Goal: Task Accomplishment & Management: Manage account settings

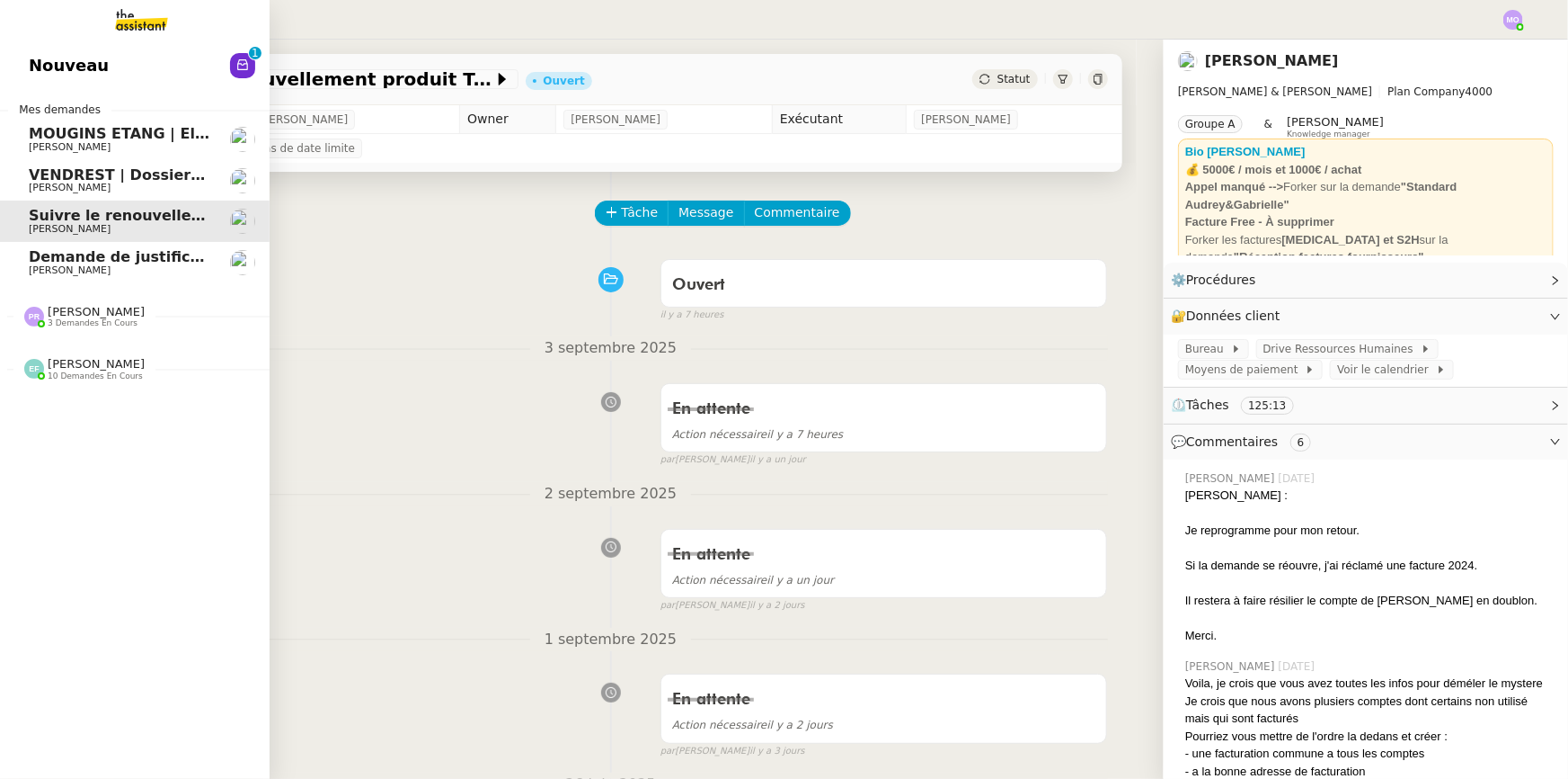
click at [100, 258] on span "Demande de justificatifs Pennylane - septembre 2025" at bounding box center [247, 257] width 436 height 17
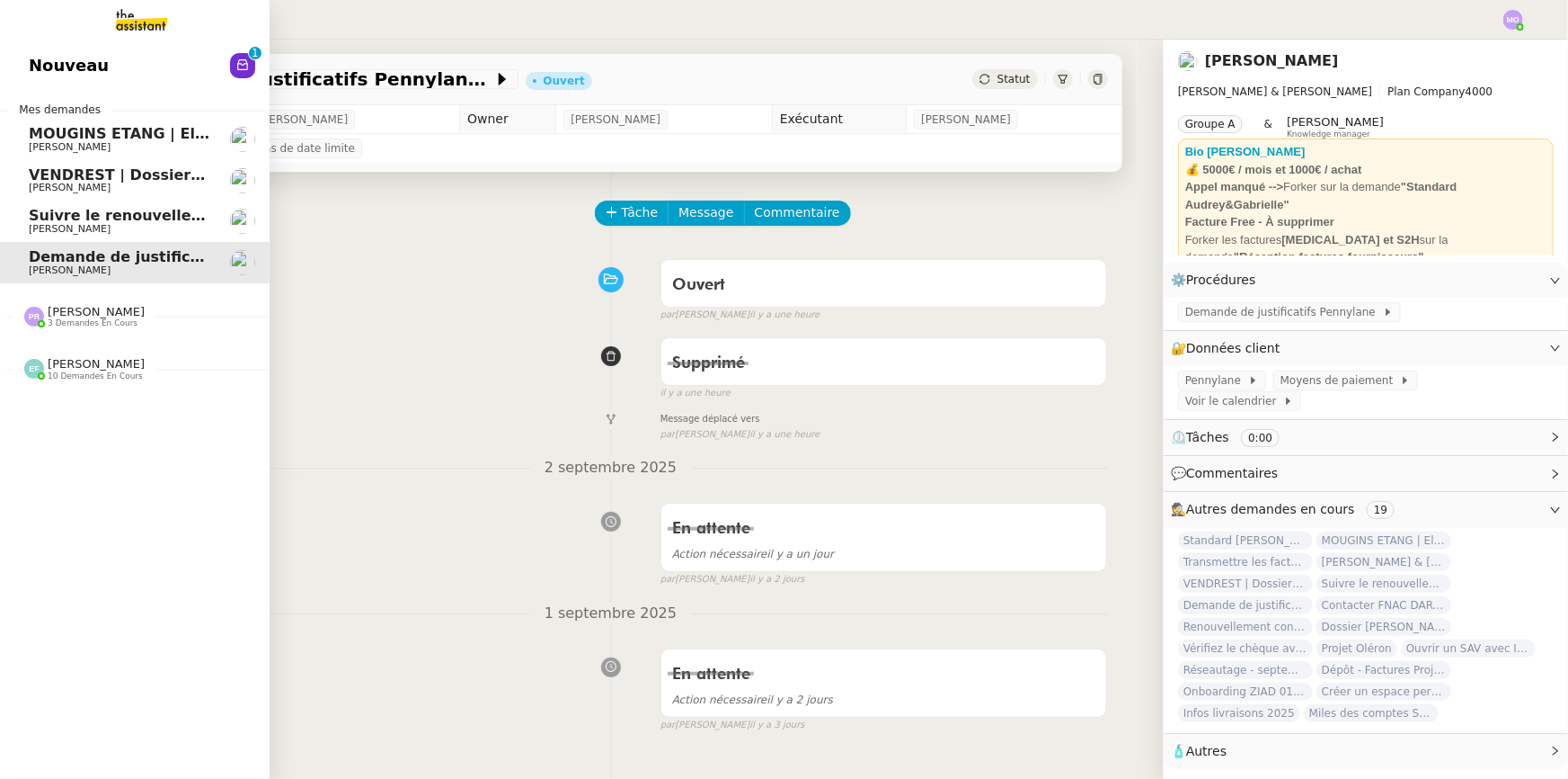
click at [72, 320] on span "3 demandes en cours" at bounding box center [93, 323] width 90 height 10
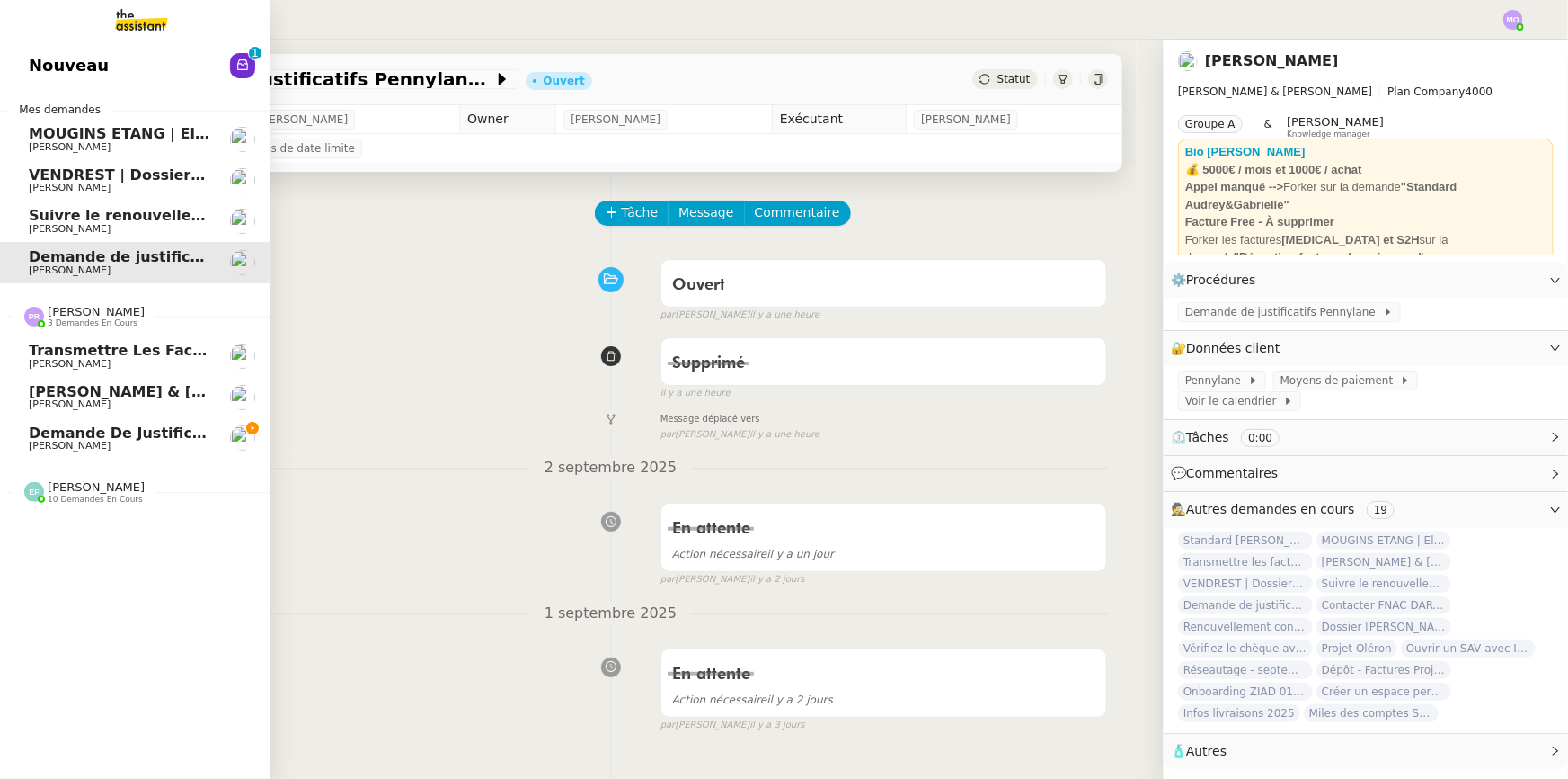
click at [152, 444] on span "[PERSON_NAME]" at bounding box center [119, 445] width 182 height 11
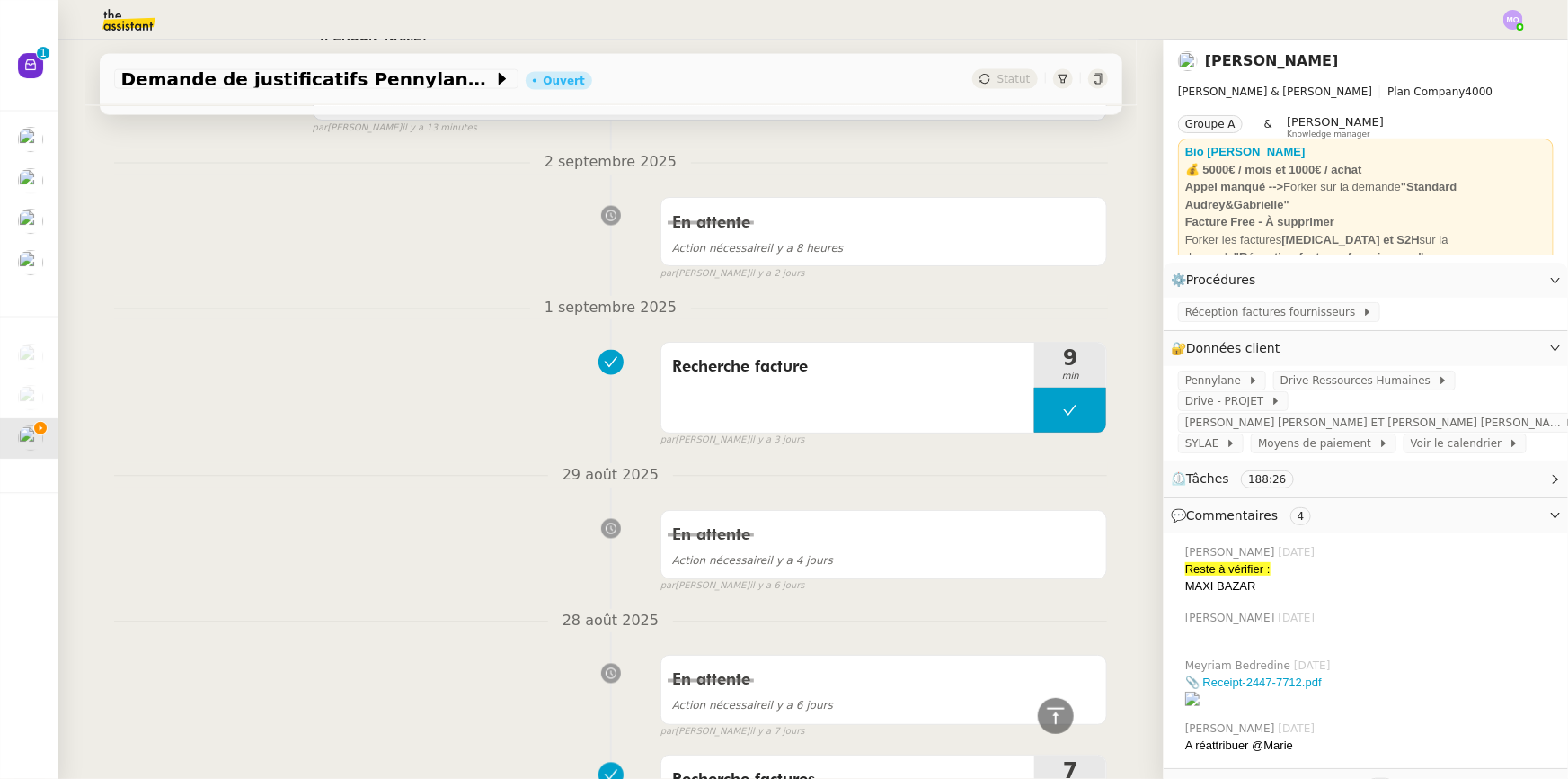
scroll to position [1471, 0]
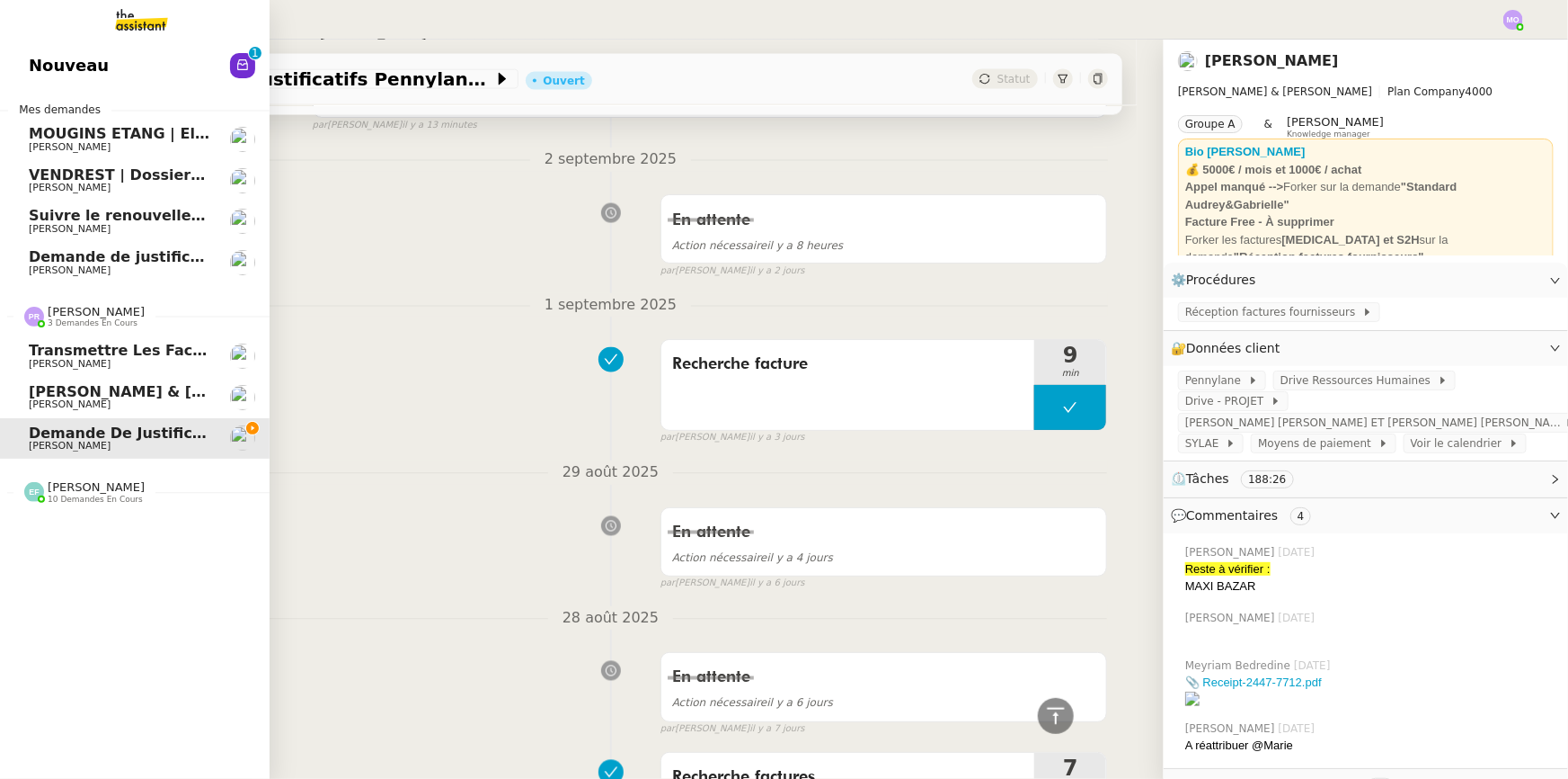
click at [55, 401] on span "[PERSON_NAME]" at bounding box center [70, 404] width 82 height 11
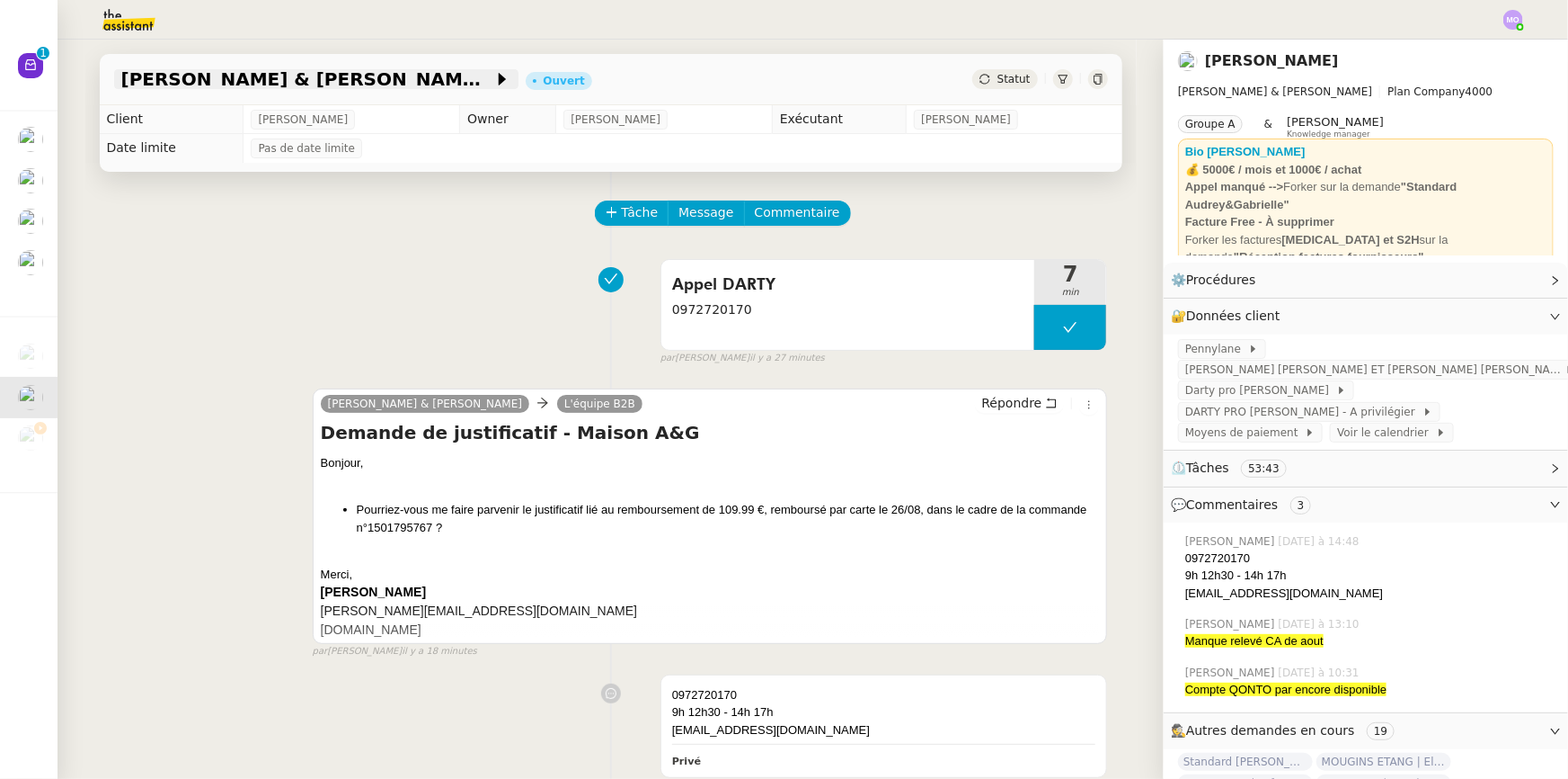
click at [385, 79] on span "[PERSON_NAME] & [PERSON_NAME] : Tenue comptable - Documents et justificatifs à …" at bounding box center [307, 78] width 372 height 18
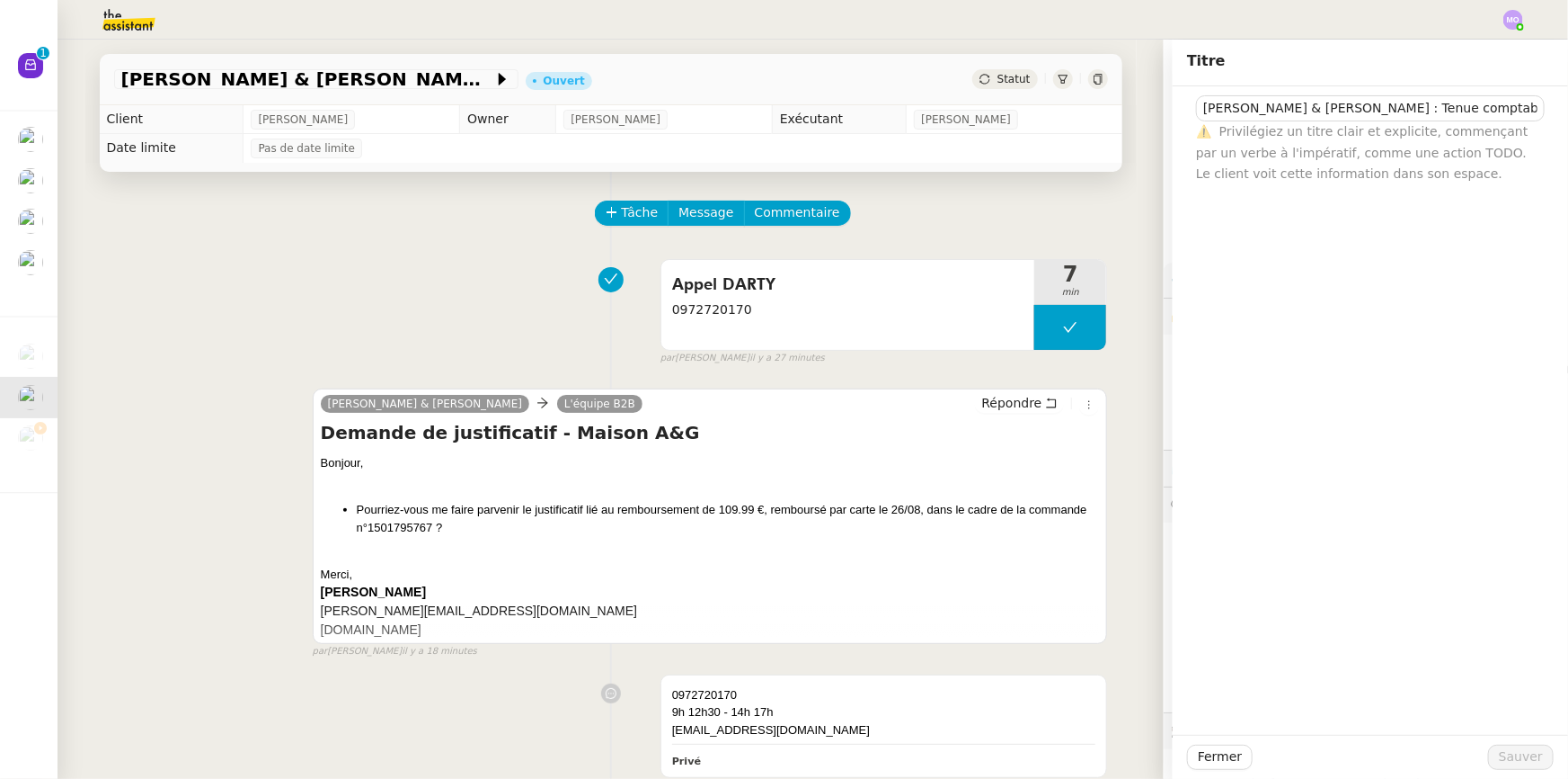
click at [188, 317] on div "Appel DARTY 0972720170 7 min false par [PERSON_NAME] il y a 27 minutes" at bounding box center [611, 308] width 994 height 115
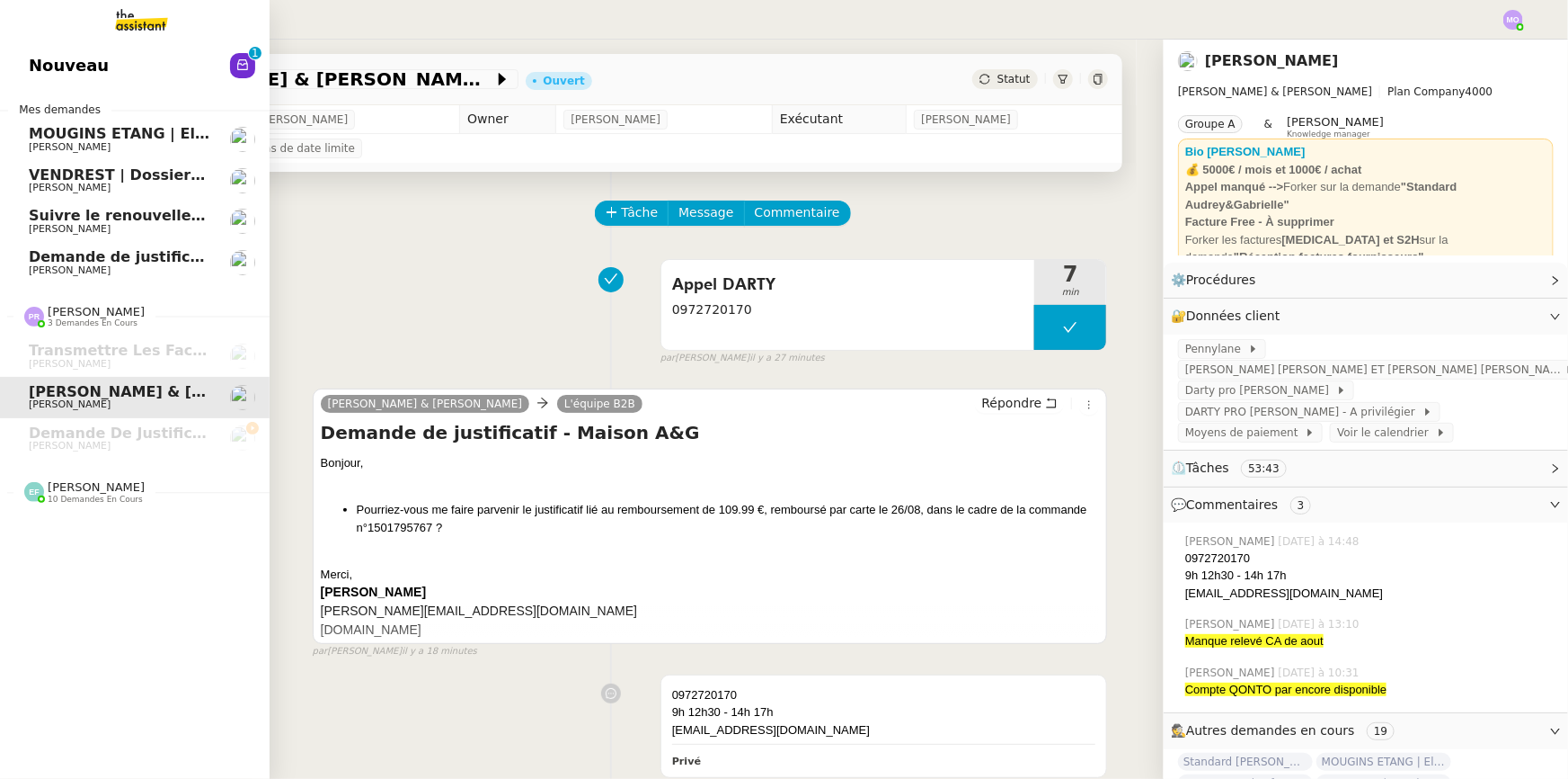
click at [90, 252] on span "Demande de justificatifs Pennylane - septembre 2025" at bounding box center [247, 257] width 436 height 17
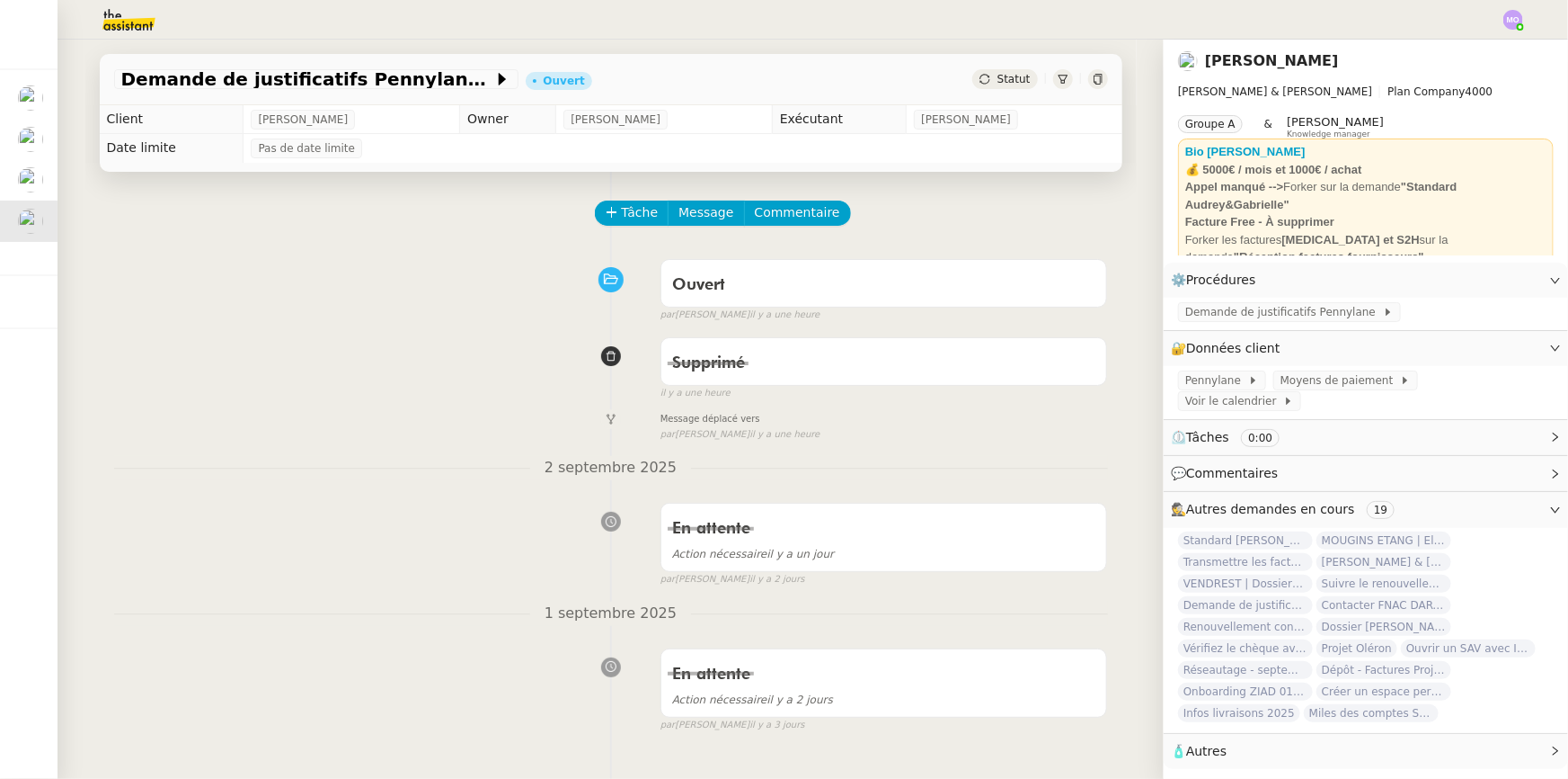
drag, startPoint x: 144, startPoint y: 341, endPoint x: 45, endPoint y: 283, distance: 114.7
click at [142, 341] on div "Supprimé false il y a une heure" at bounding box center [611, 364] width 994 height 72
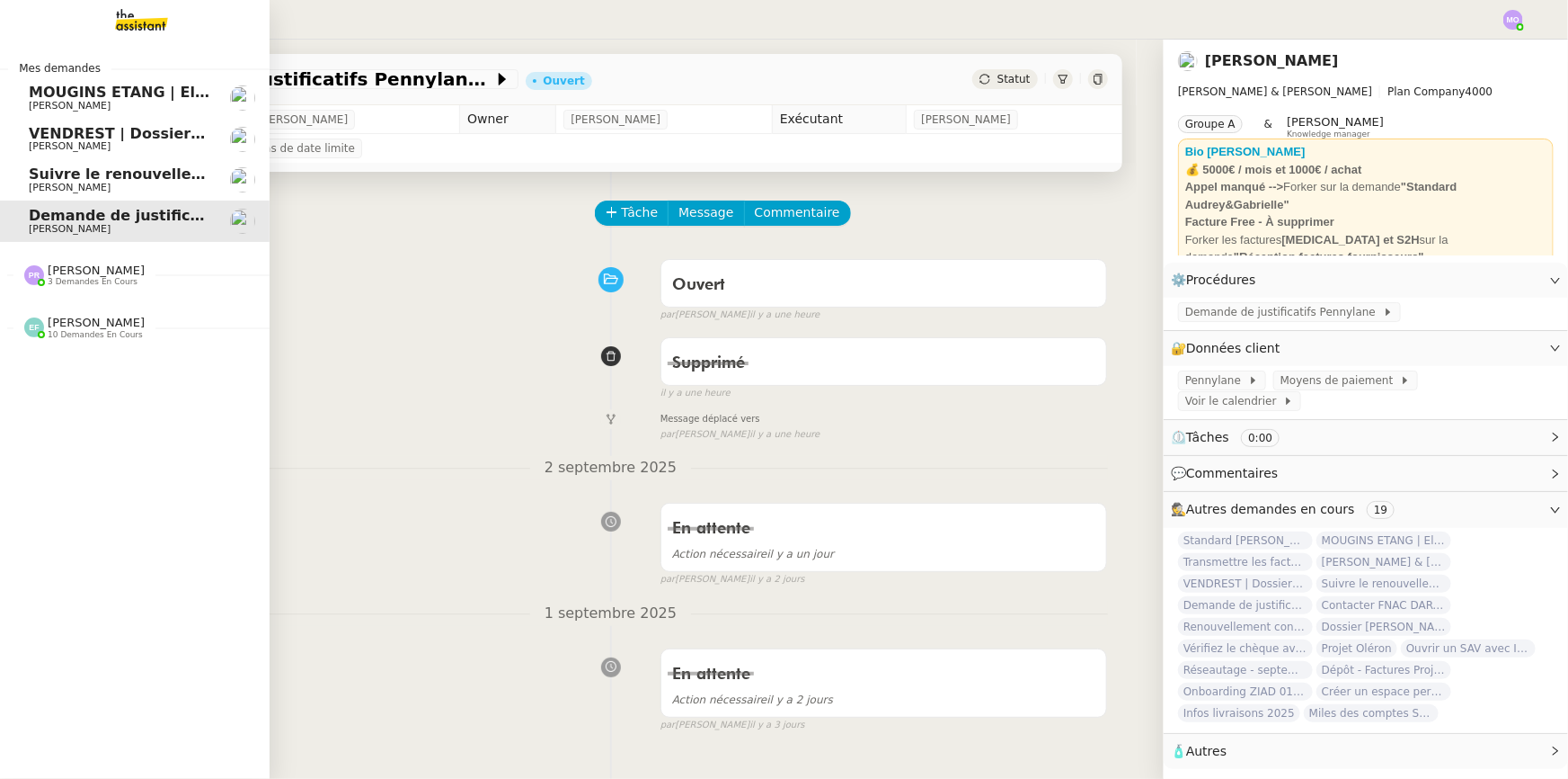
click at [99, 274] on span "[PERSON_NAME]" at bounding box center [97, 270] width 97 height 13
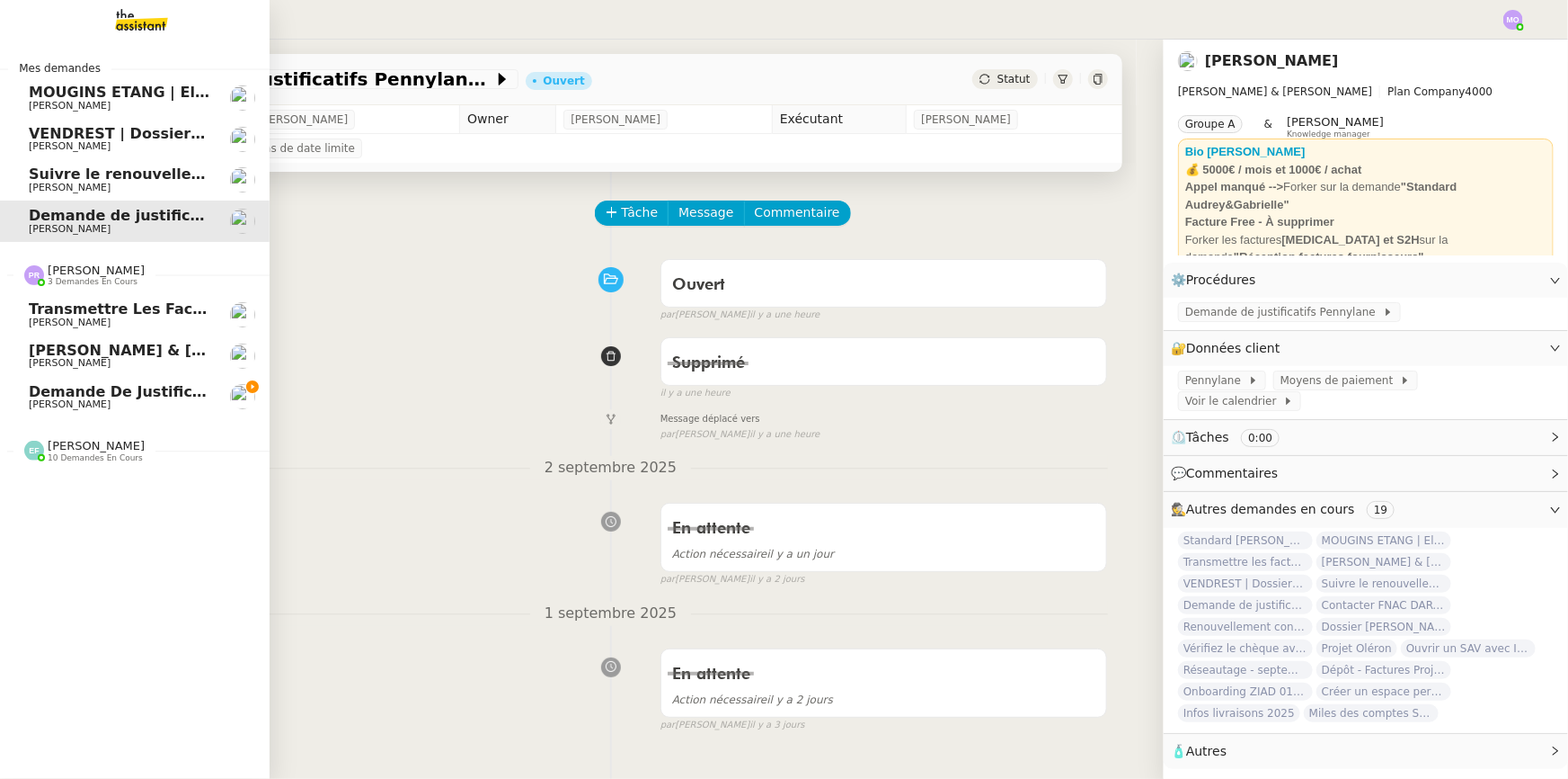
click at [123, 316] on div "Transmettre les factures sur [PERSON_NAME] [PERSON_NAME]" at bounding box center [119, 314] width 182 height 27
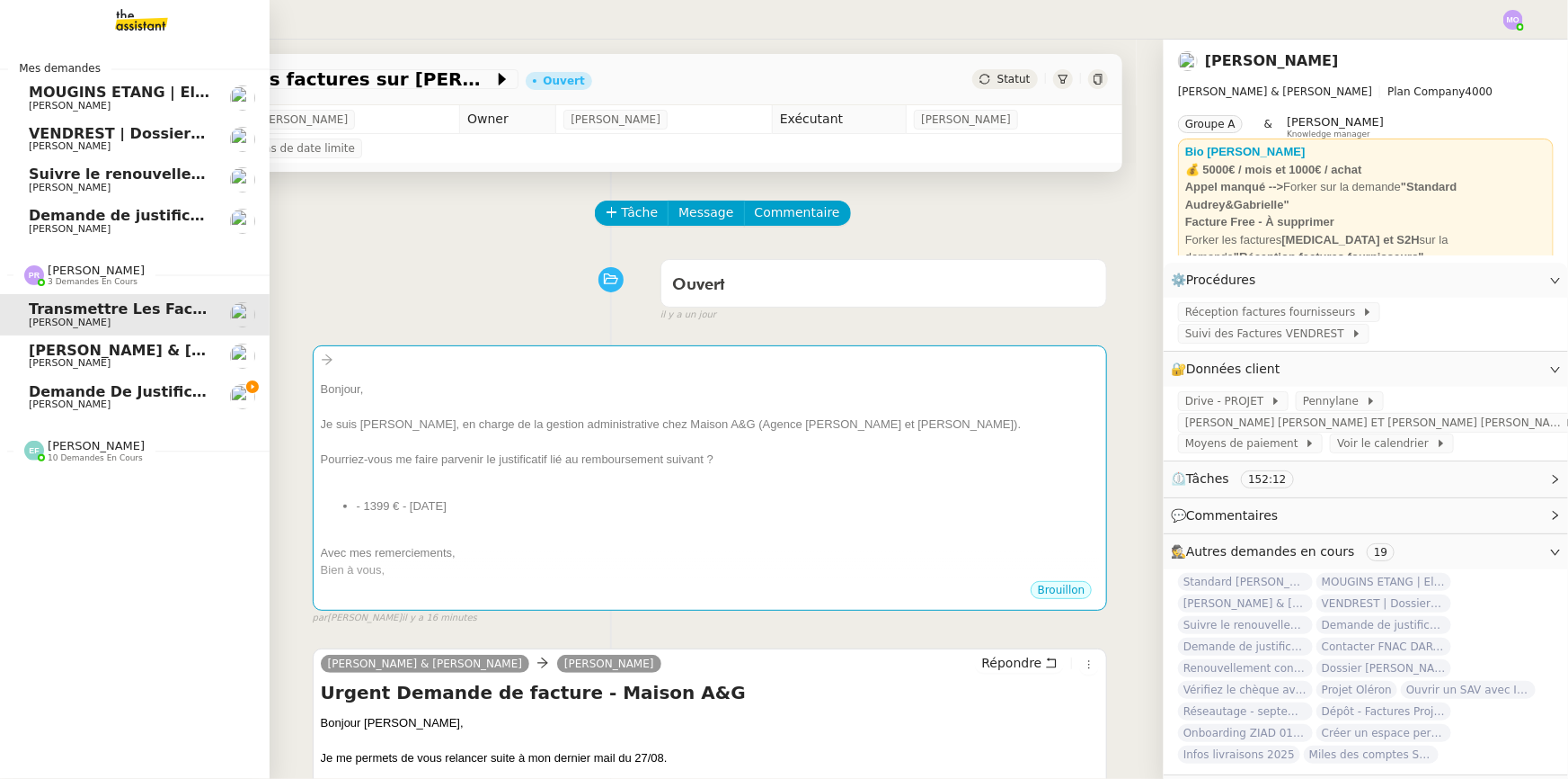
click at [127, 341] on span "[PERSON_NAME] & [PERSON_NAME] : Tenue comptable - Documents et justificatifs à …" at bounding box center [403, 350] width 750 height 17
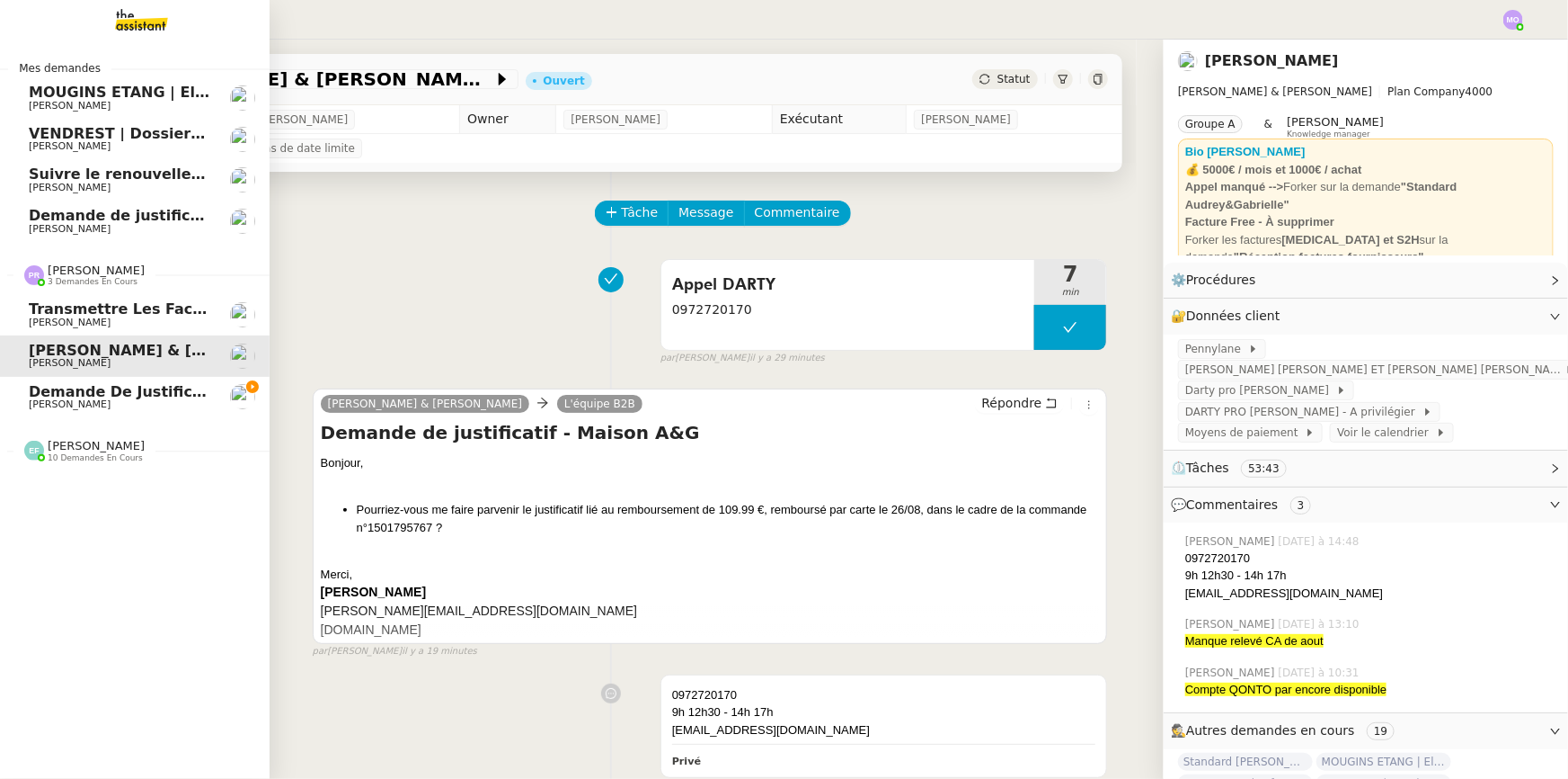
click at [129, 378] on link "Demande de justificatifs Pennylane - [DATE] [PERSON_NAME]" at bounding box center [135, 397] width 269 height 41
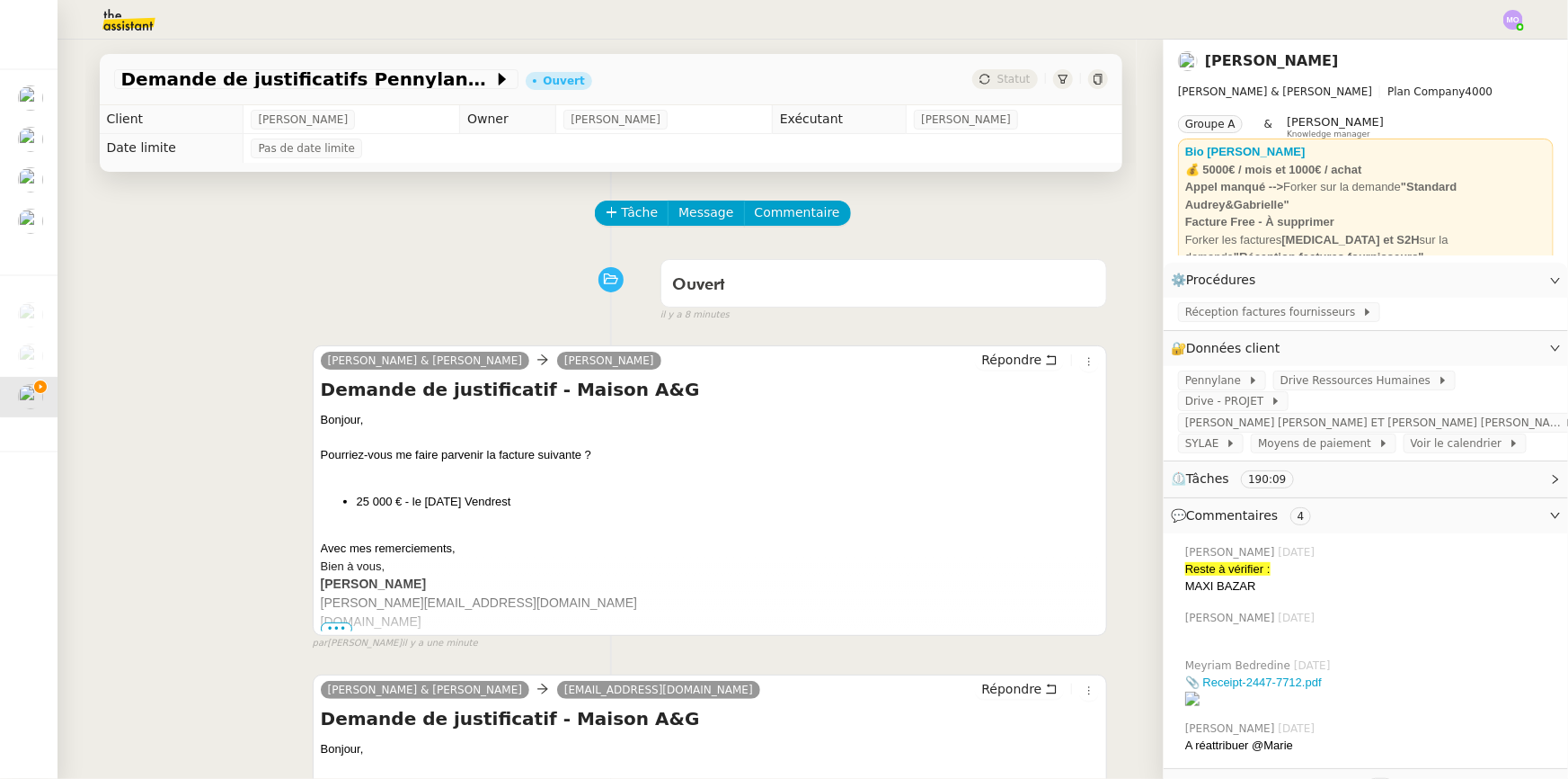
click at [134, 358] on div "[PERSON_NAME] & [PERSON_NAME] Répondre Demande de justificatif - Maison A&G Bon…" at bounding box center [611, 489] width 994 height 322
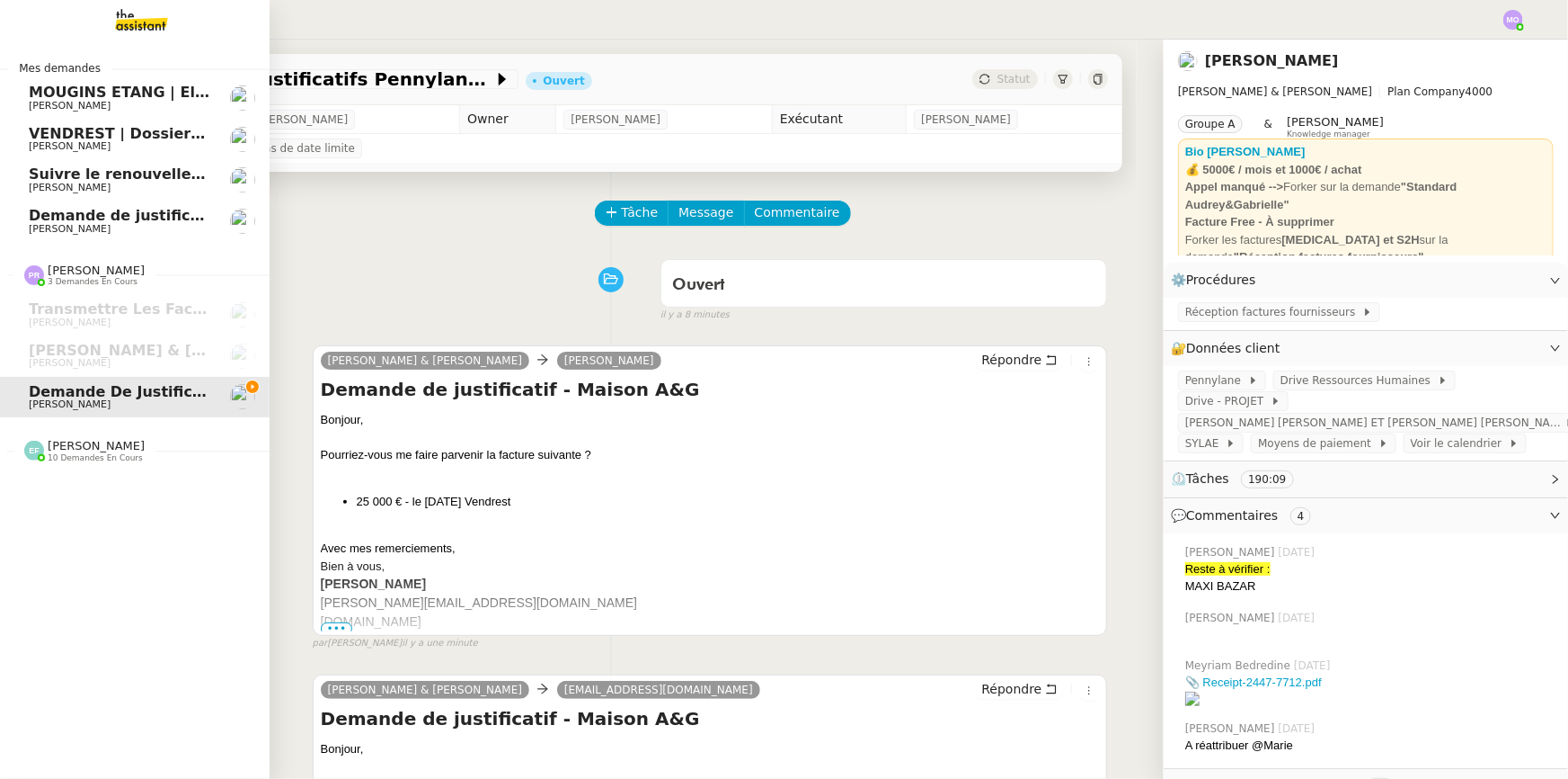
click at [135, 220] on span "Demande de justificatifs Pennylane - septembre 2025" at bounding box center [247, 215] width 436 height 17
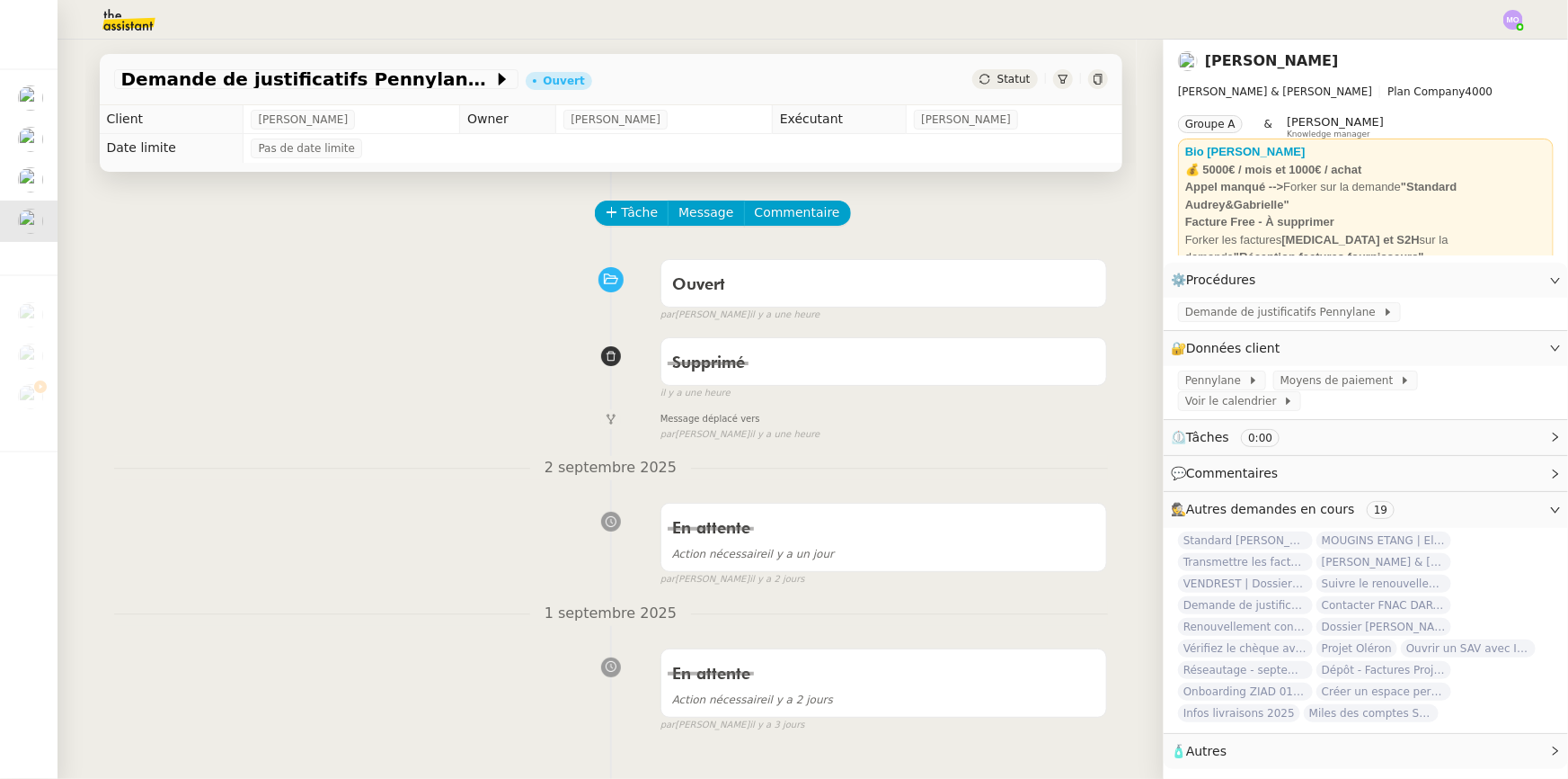
click at [127, 403] on div "Tâche Message Commentaire Veuillez patienter une erreur s'est produite 👌👌👌 mess…" at bounding box center [611, 561] width 1052 height 779
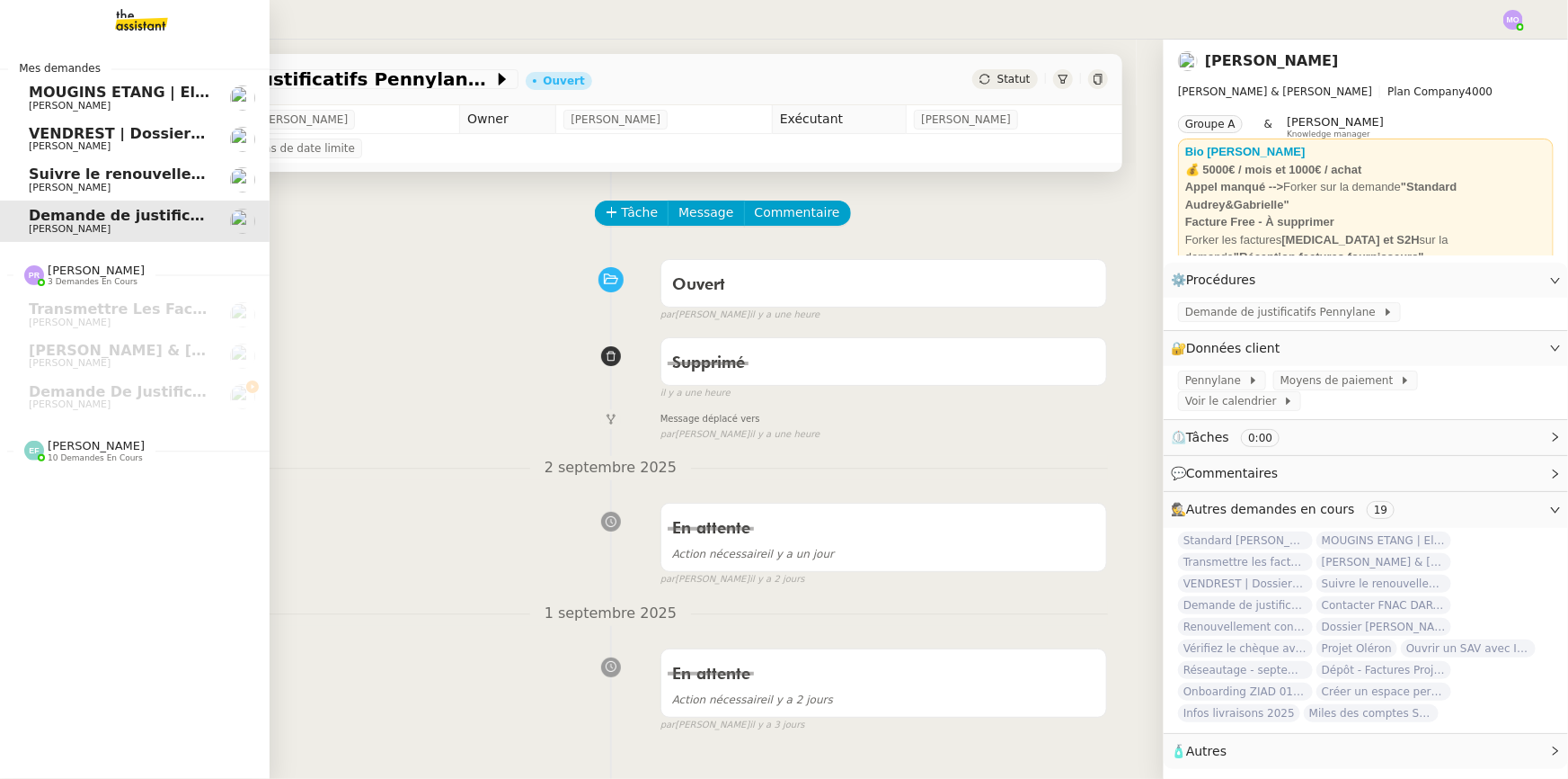
click at [90, 180] on span "Suivre le renouvellement produit Trimble" at bounding box center [196, 174] width 334 height 17
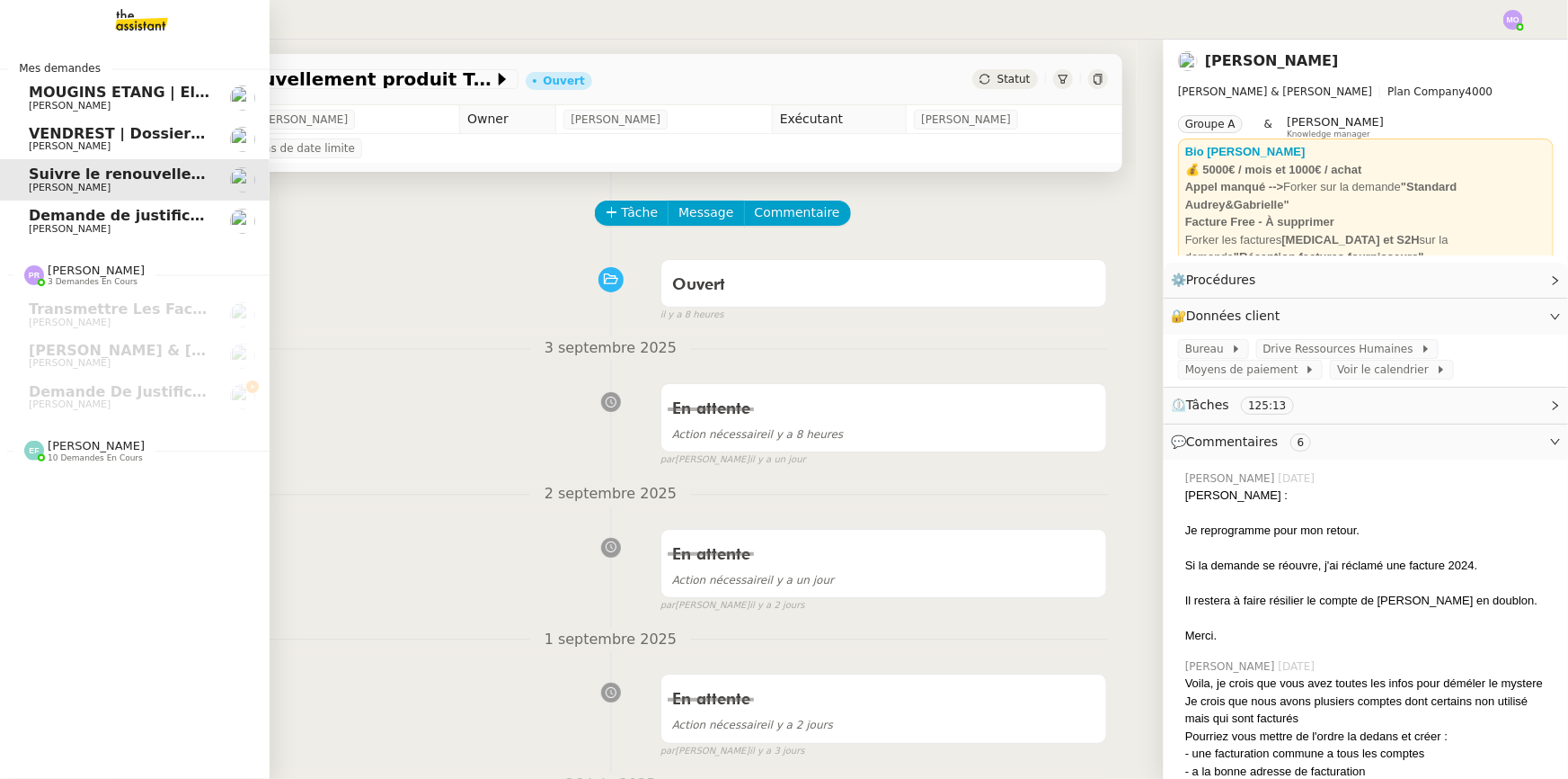
click at [116, 121] on link "VENDREST | Dossiers Drive - SCI [PERSON_NAME]" at bounding box center [135, 139] width 269 height 41
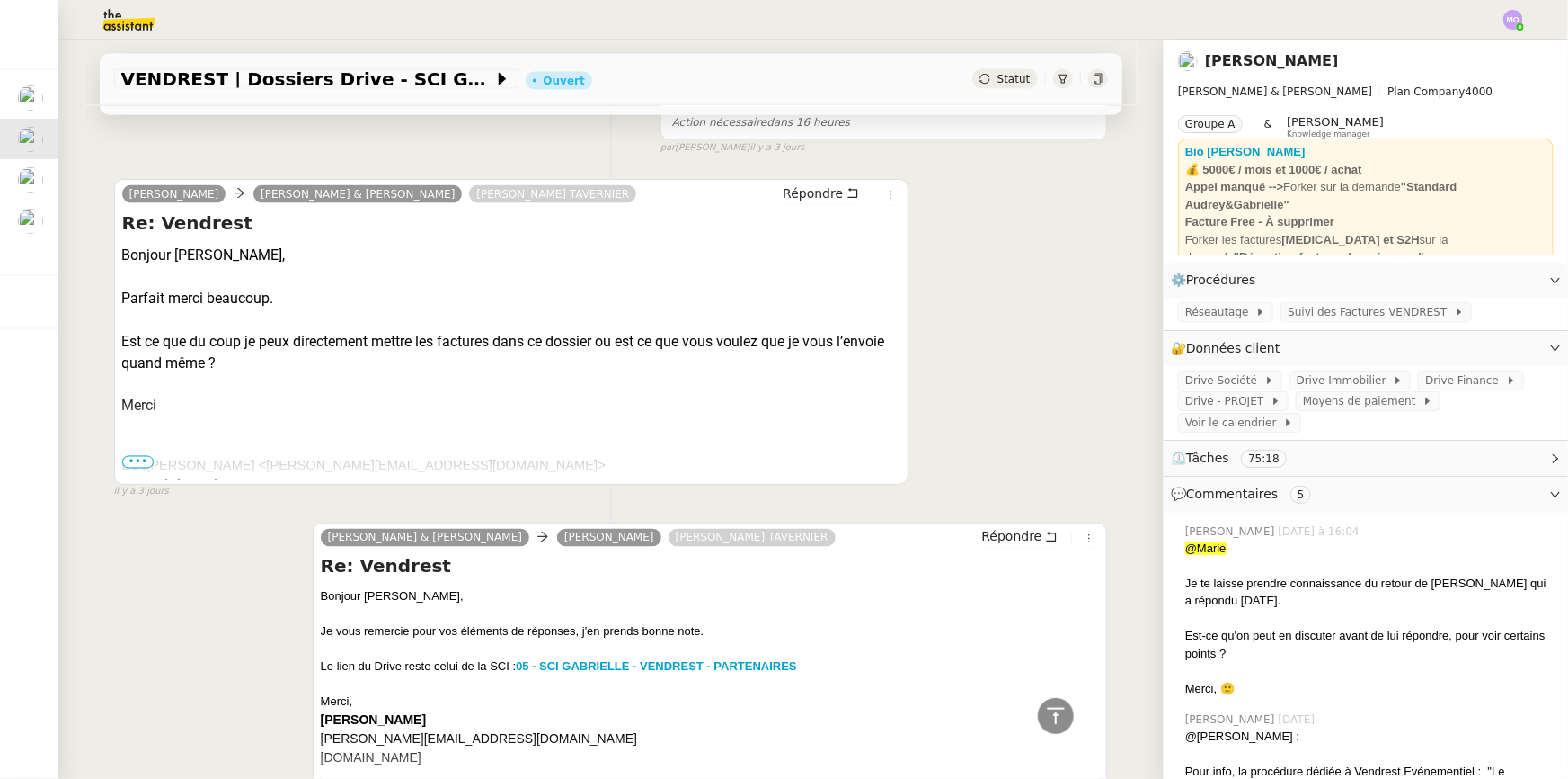
scroll to position [1389, 0]
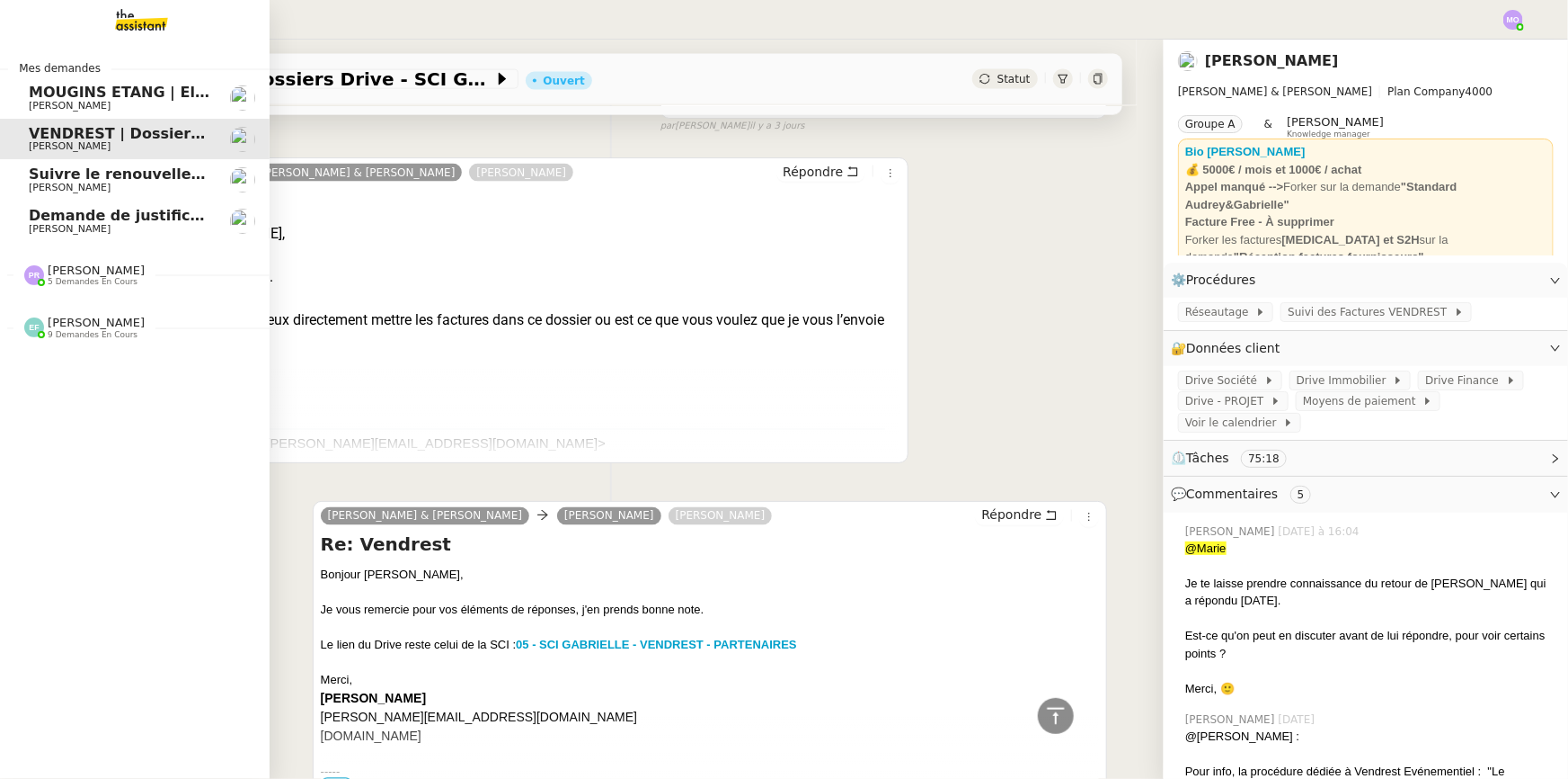
click at [109, 222] on span "Demande de justificatifs Pennylane - septembre 2025" at bounding box center [247, 215] width 436 height 17
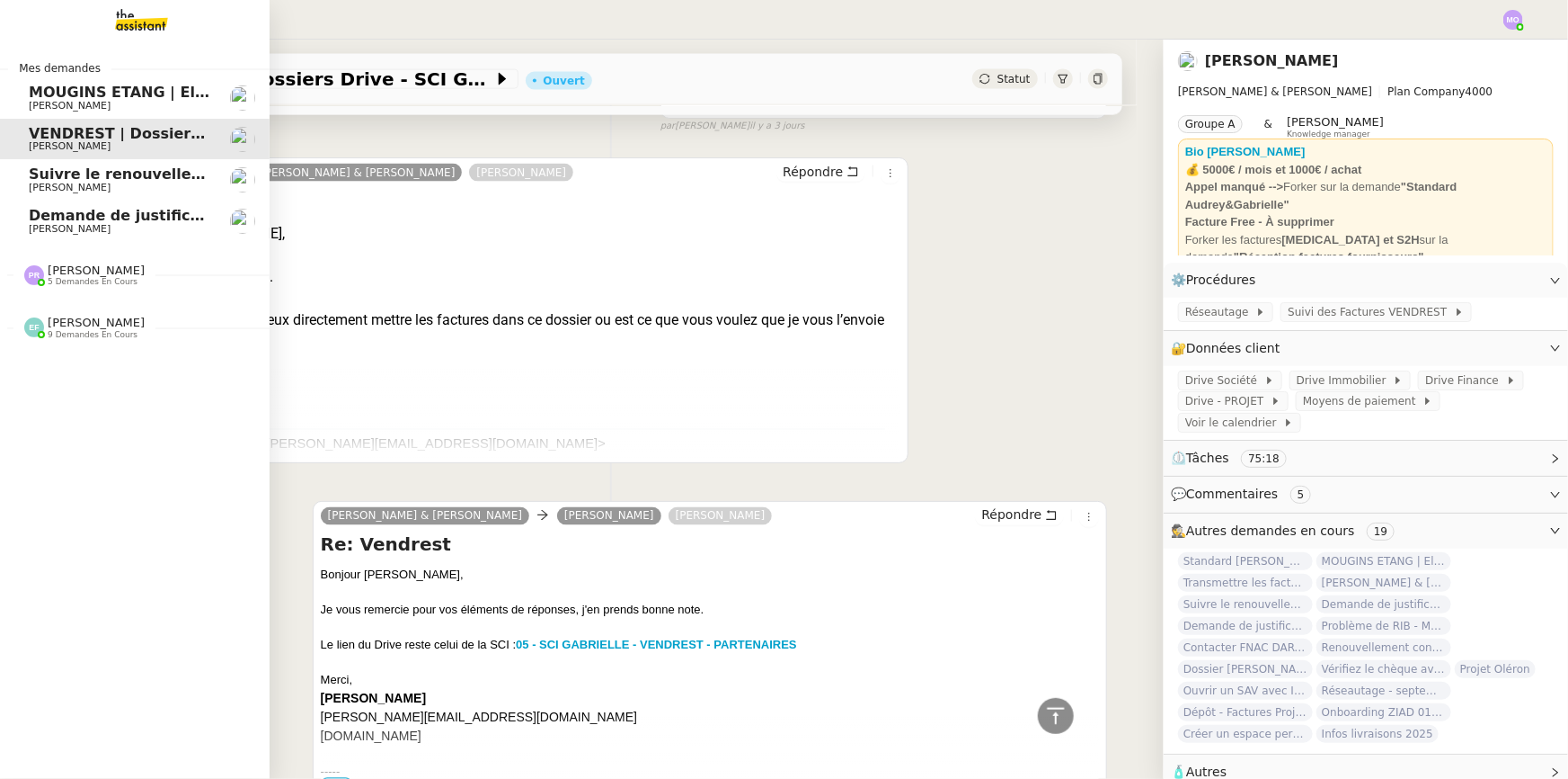
scroll to position [239, 0]
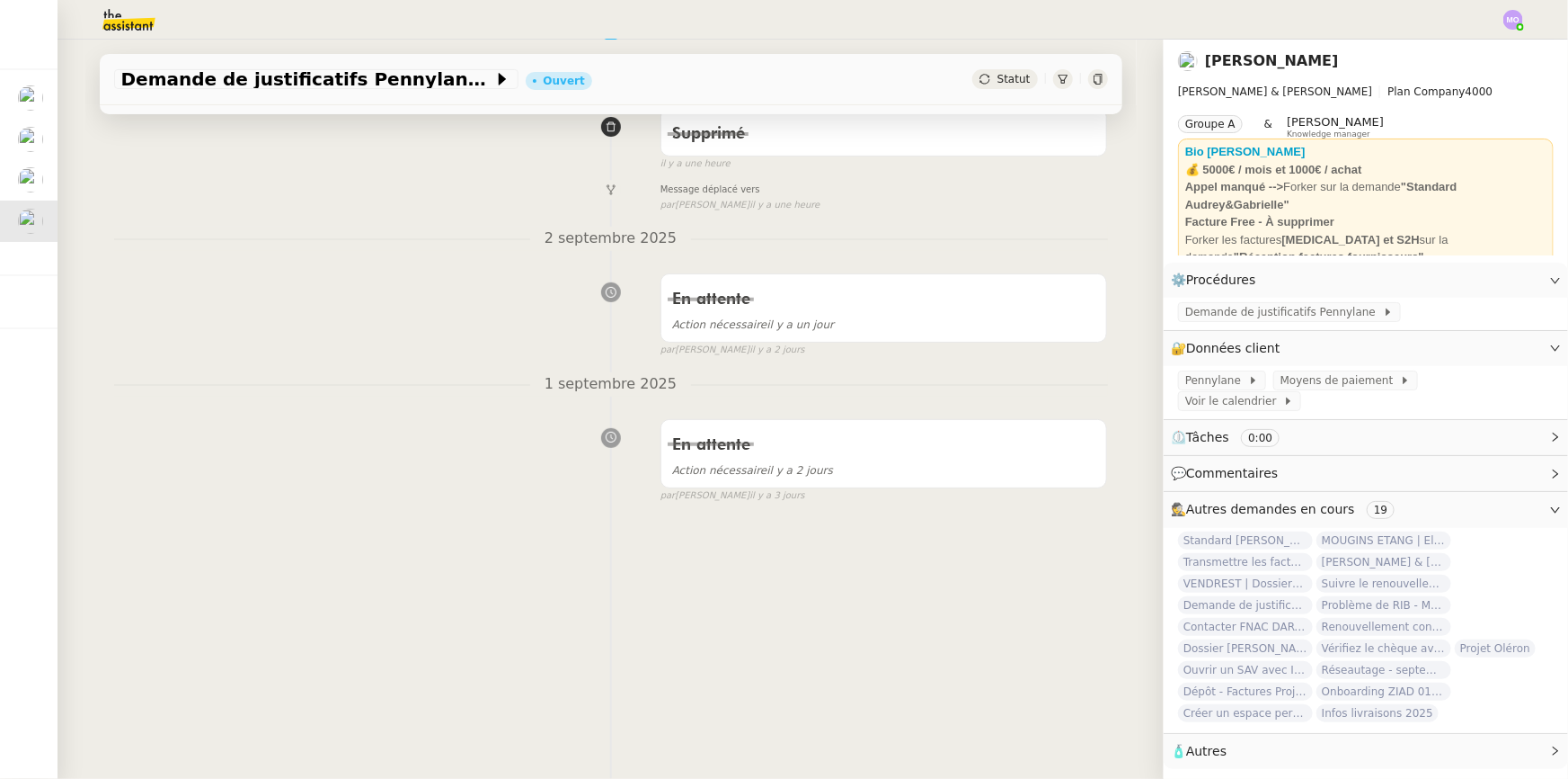
click at [164, 341] on div "En attente Action nécessaire [DATE] false par [PERSON_NAME] [DATE]" at bounding box center [611, 311] width 994 height 93
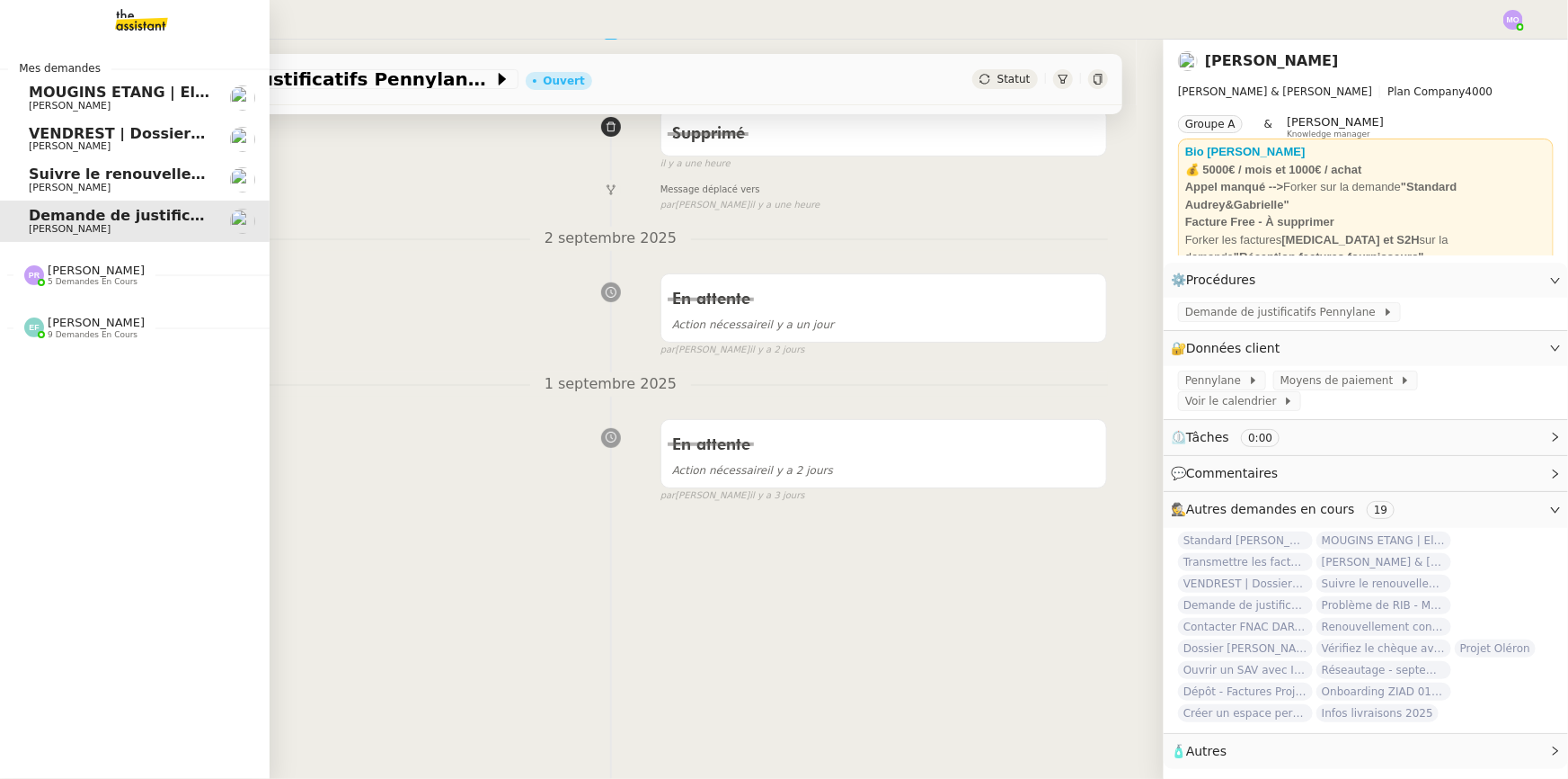
click at [88, 186] on span "[PERSON_NAME]" at bounding box center [70, 187] width 82 height 11
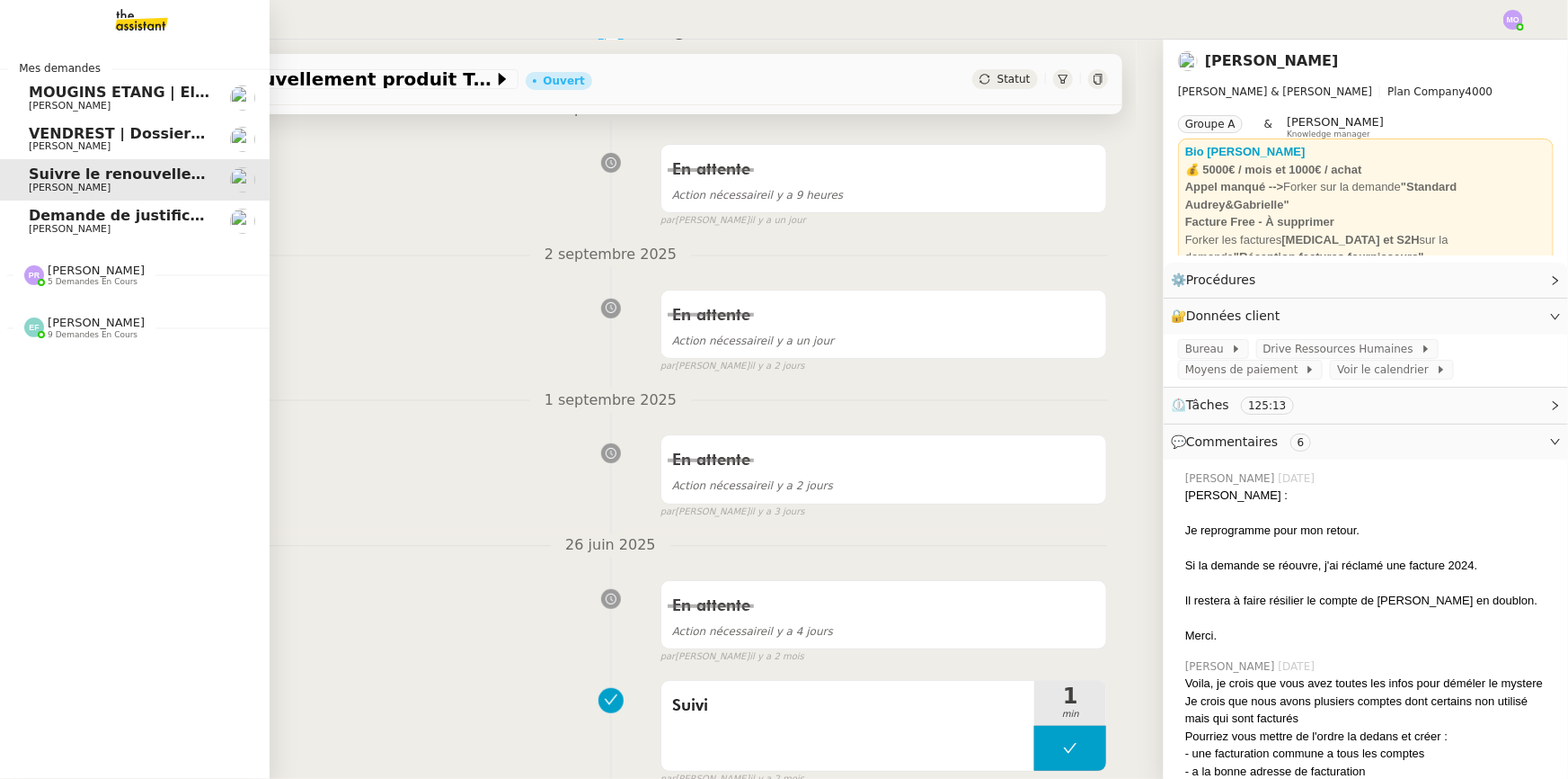
scroll to position [701, 0]
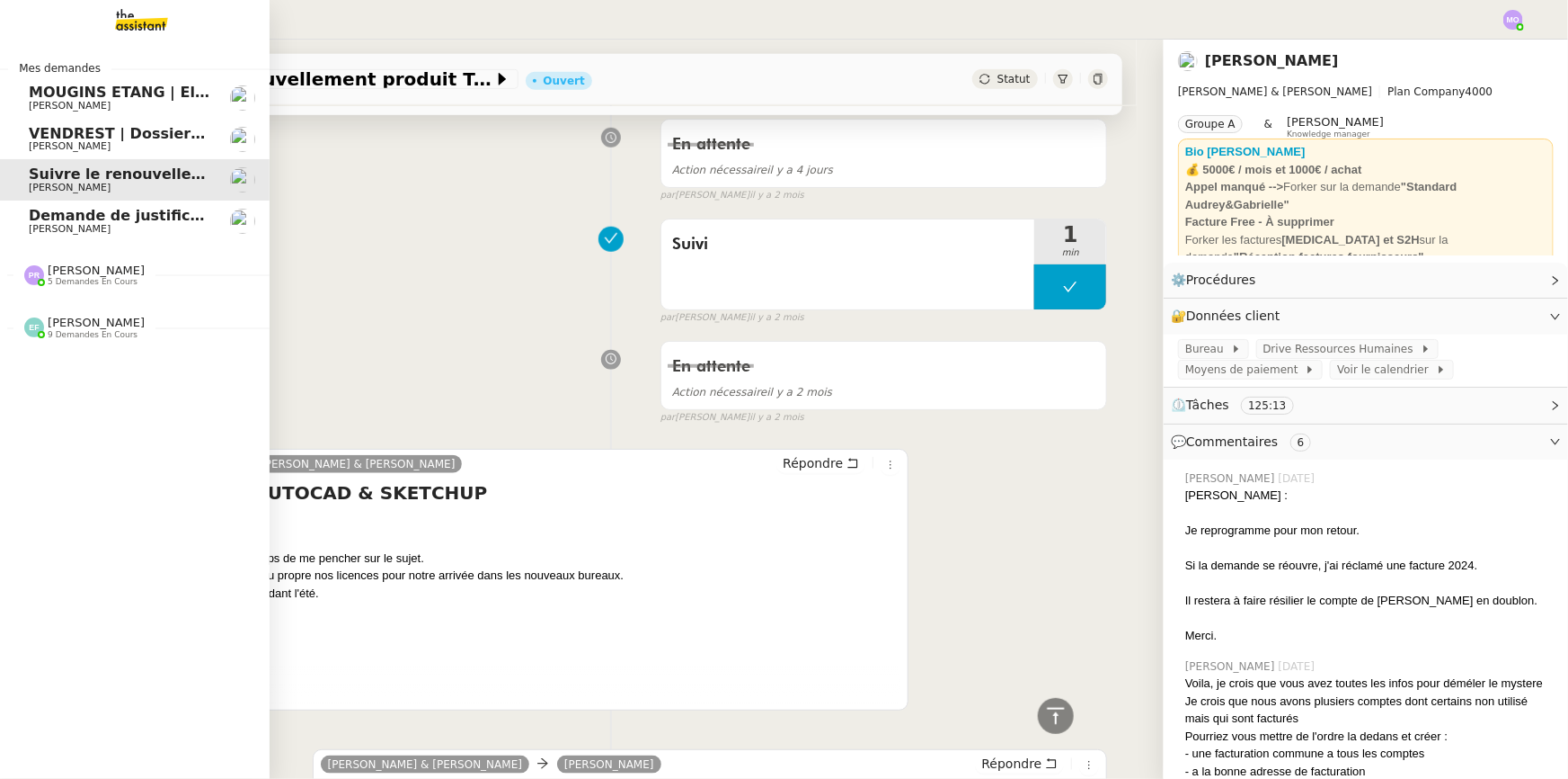
click at [68, 280] on span "5 demandes en cours" at bounding box center [93, 282] width 90 height 10
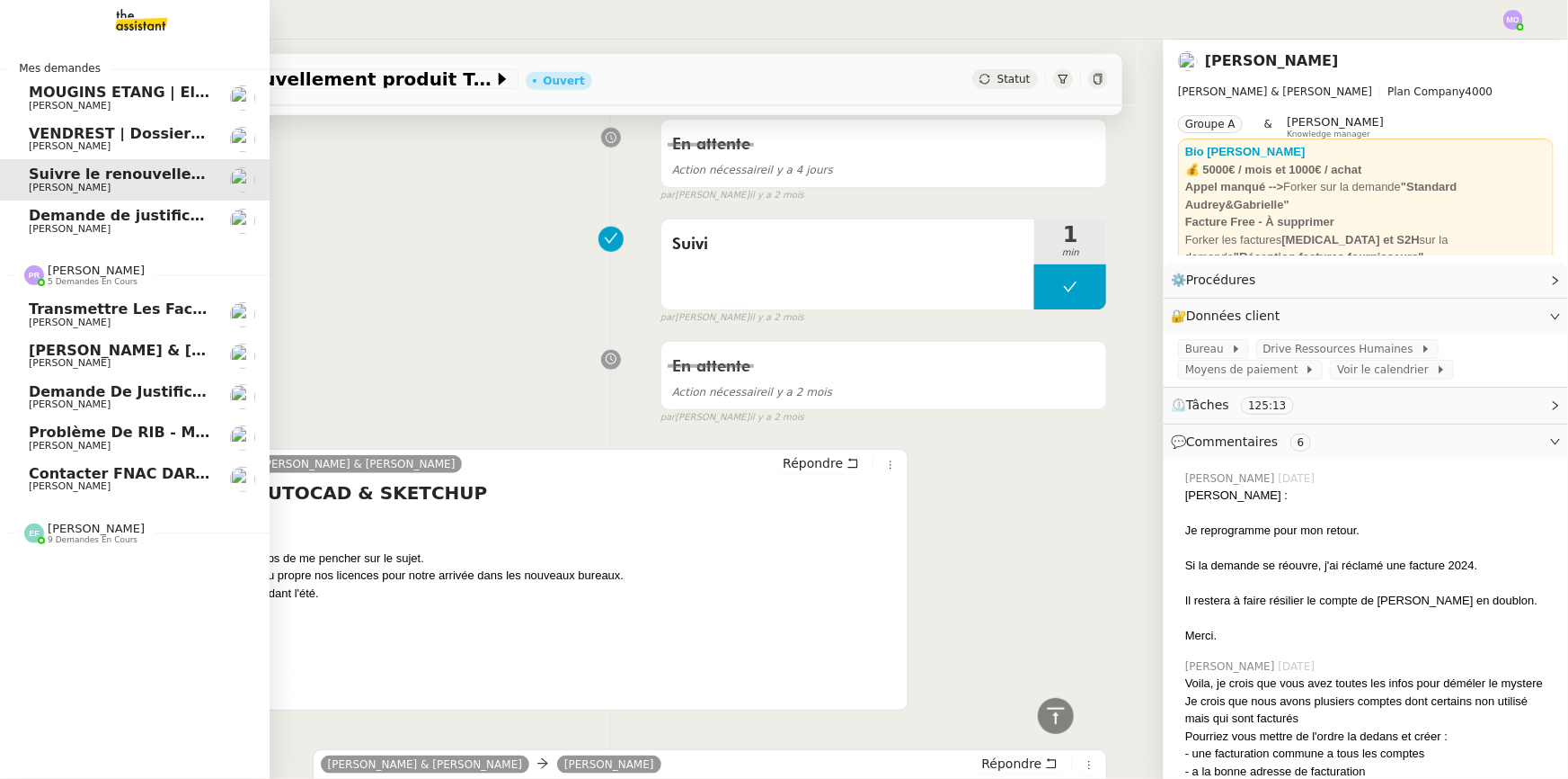
click at [117, 480] on span "Contacter FNAC DARTY PRO" at bounding box center [141, 473] width 226 height 17
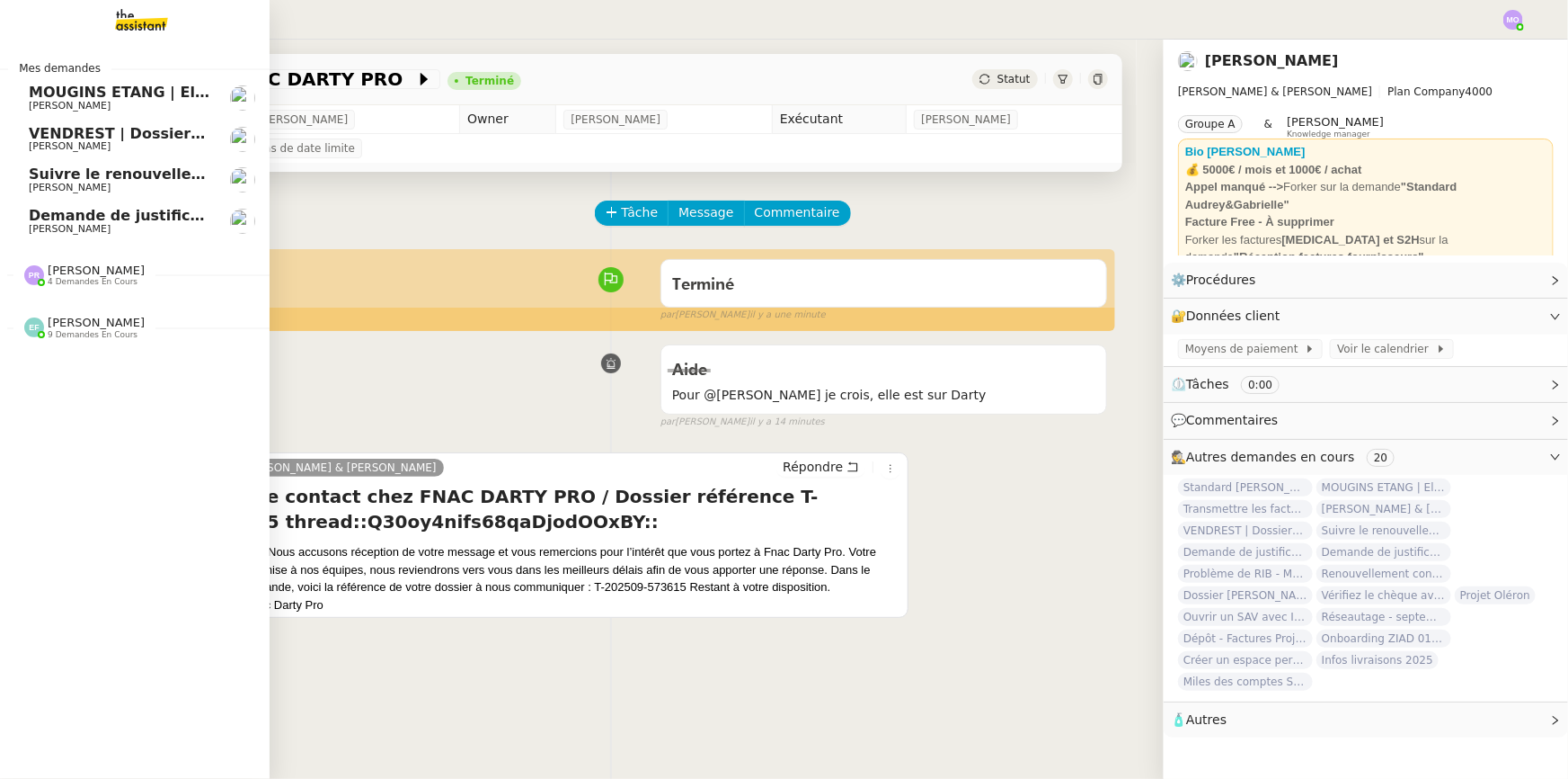
click at [71, 276] on span "[PERSON_NAME]" at bounding box center [97, 270] width 97 height 13
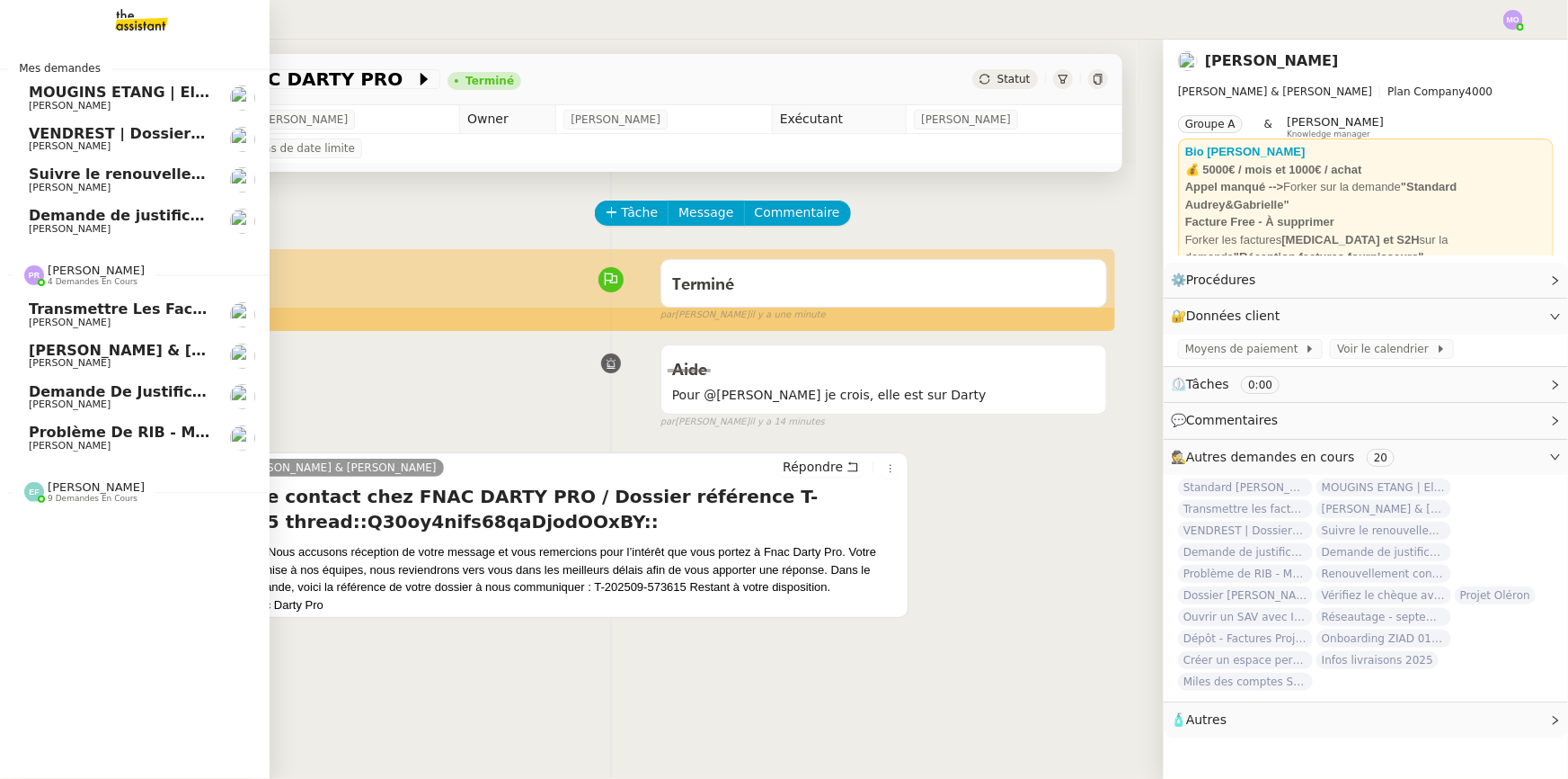
click at [64, 429] on span "Problème de RIB - MATELAS FRANCAIS" at bounding box center [185, 432] width 313 height 17
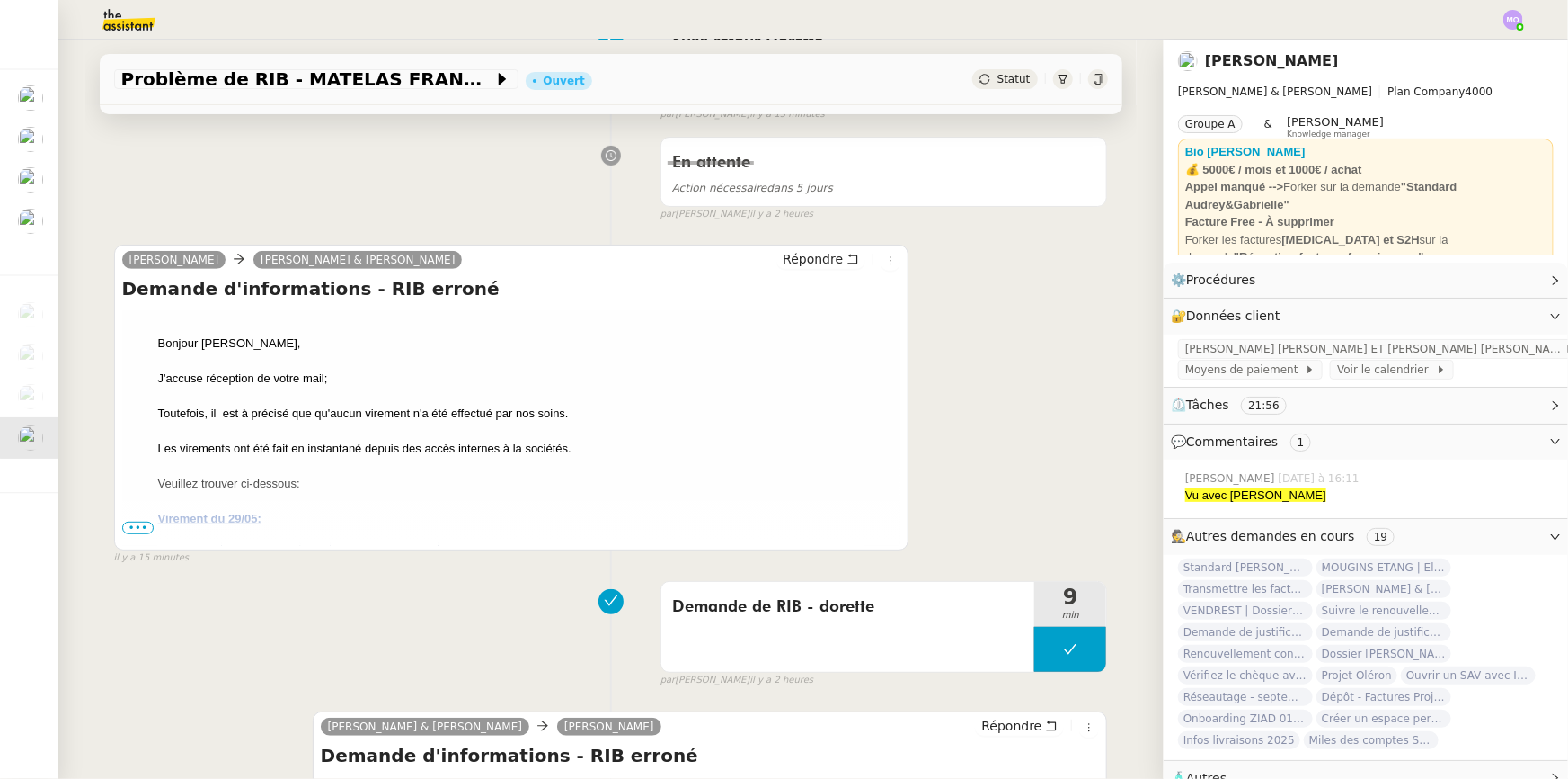
scroll to position [245, 0]
click at [134, 532] on span "•••" at bounding box center [139, 527] width 32 height 12
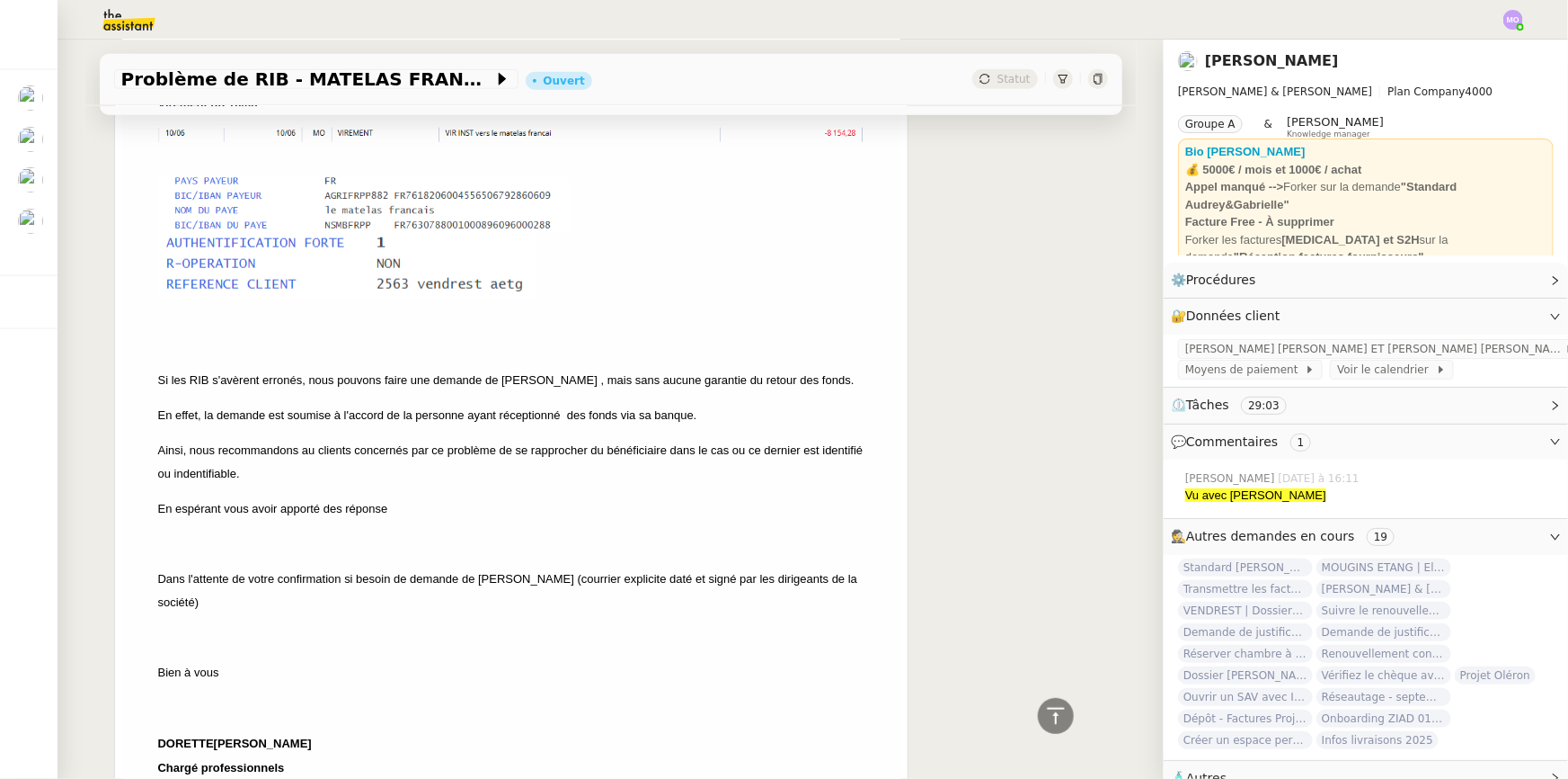
scroll to position [980, 0]
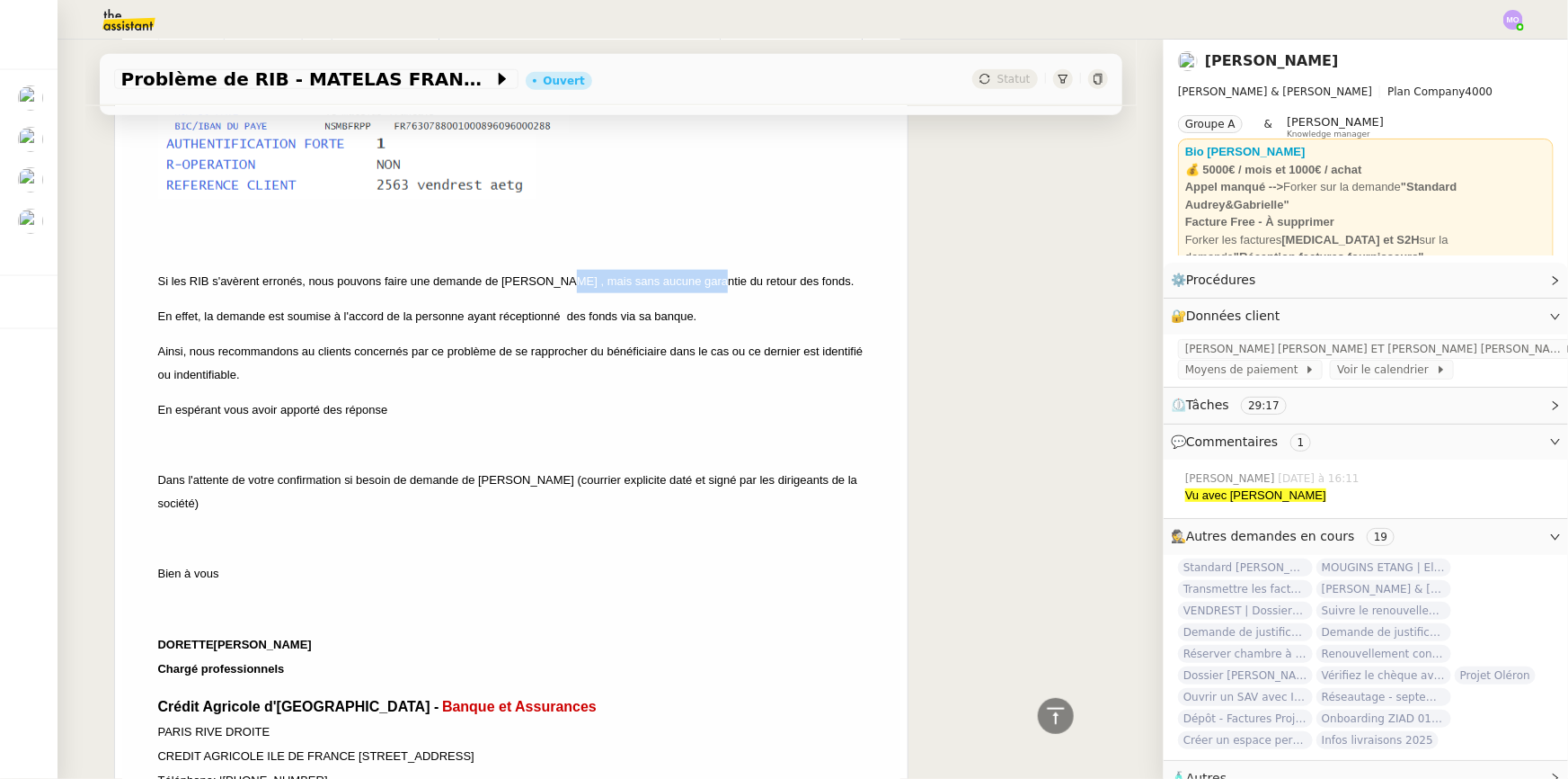
drag, startPoint x: 555, startPoint y: 281, endPoint x: 707, endPoint y: 270, distance: 152.4
click at [707, 270] on p "Si les RIB s'avèrent erronés, nous pouvons faire une demande de [PERSON_NAME] ,…" at bounding box center [512, 281] width 707 height 23
drag, startPoint x: 512, startPoint y: 281, endPoint x: 728, endPoint y: 288, distance: 216.1
click at [728, 288] on span "Si les RIB s'avèrent erronés, nous pouvons faire une demande de [PERSON_NAME] ,…" at bounding box center [506, 281] width 697 height 13
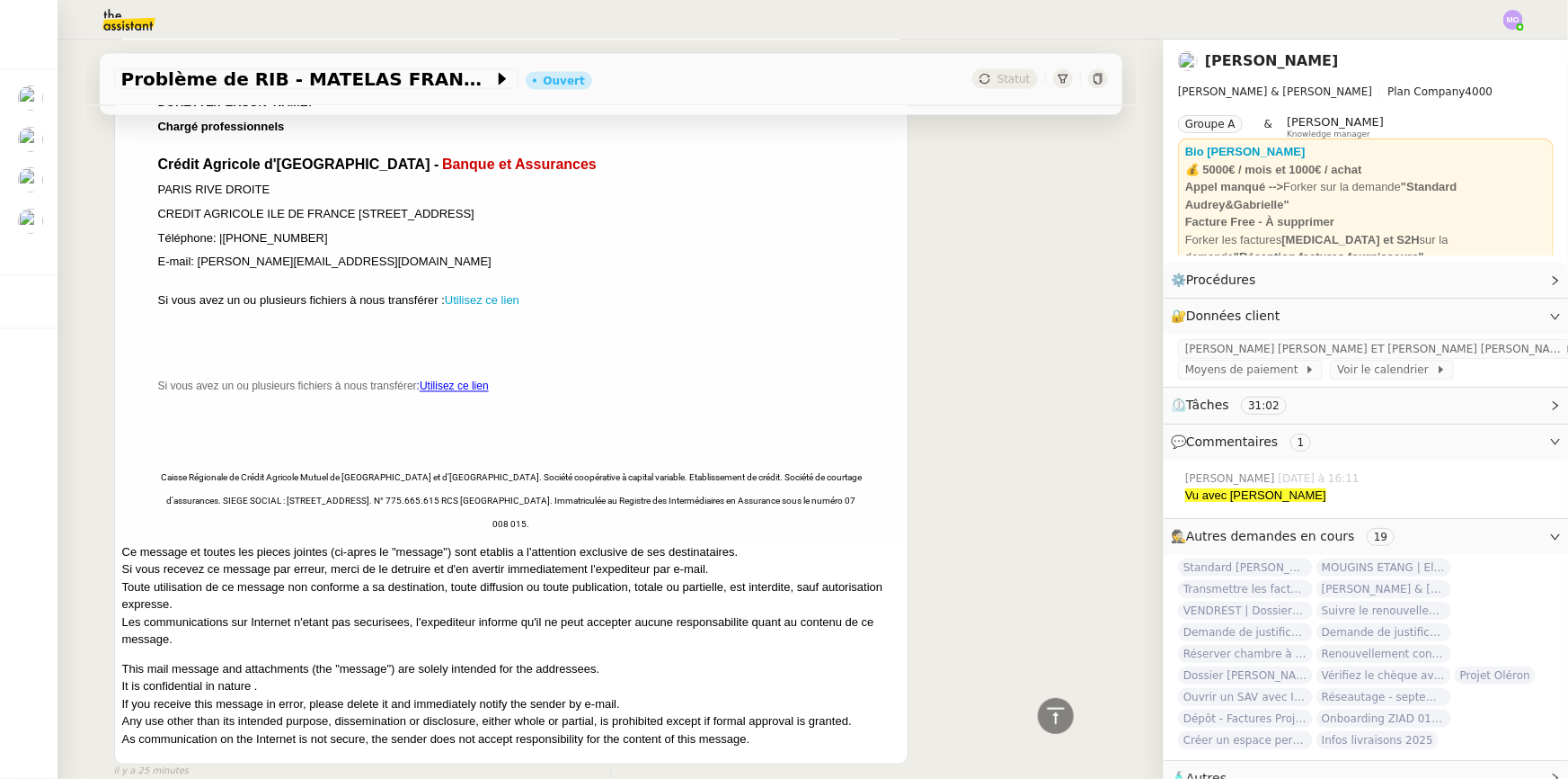
scroll to position [1634, 0]
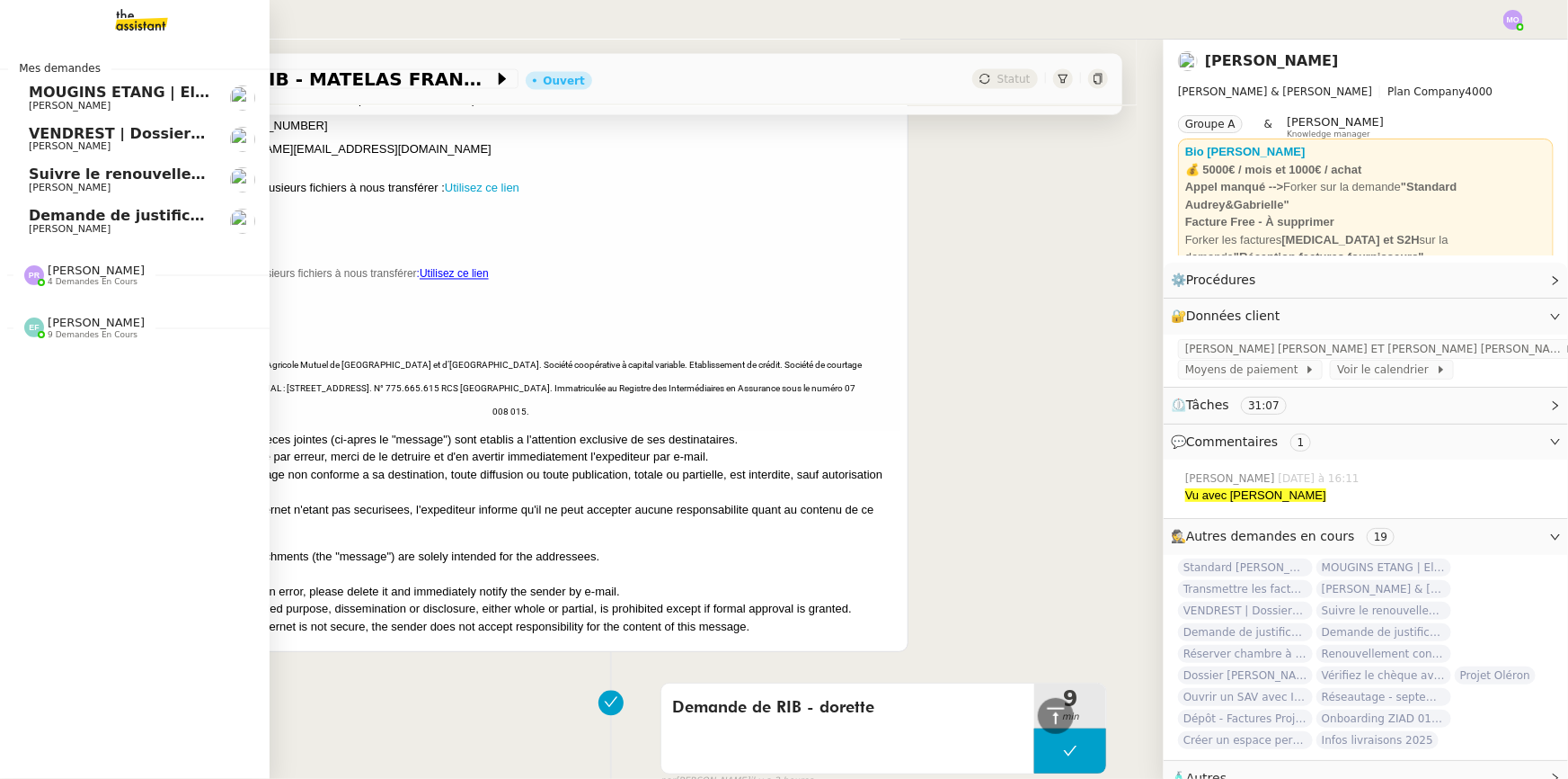
click at [156, 168] on span "Suivre le renouvellement produit Trimble" at bounding box center [196, 174] width 334 height 17
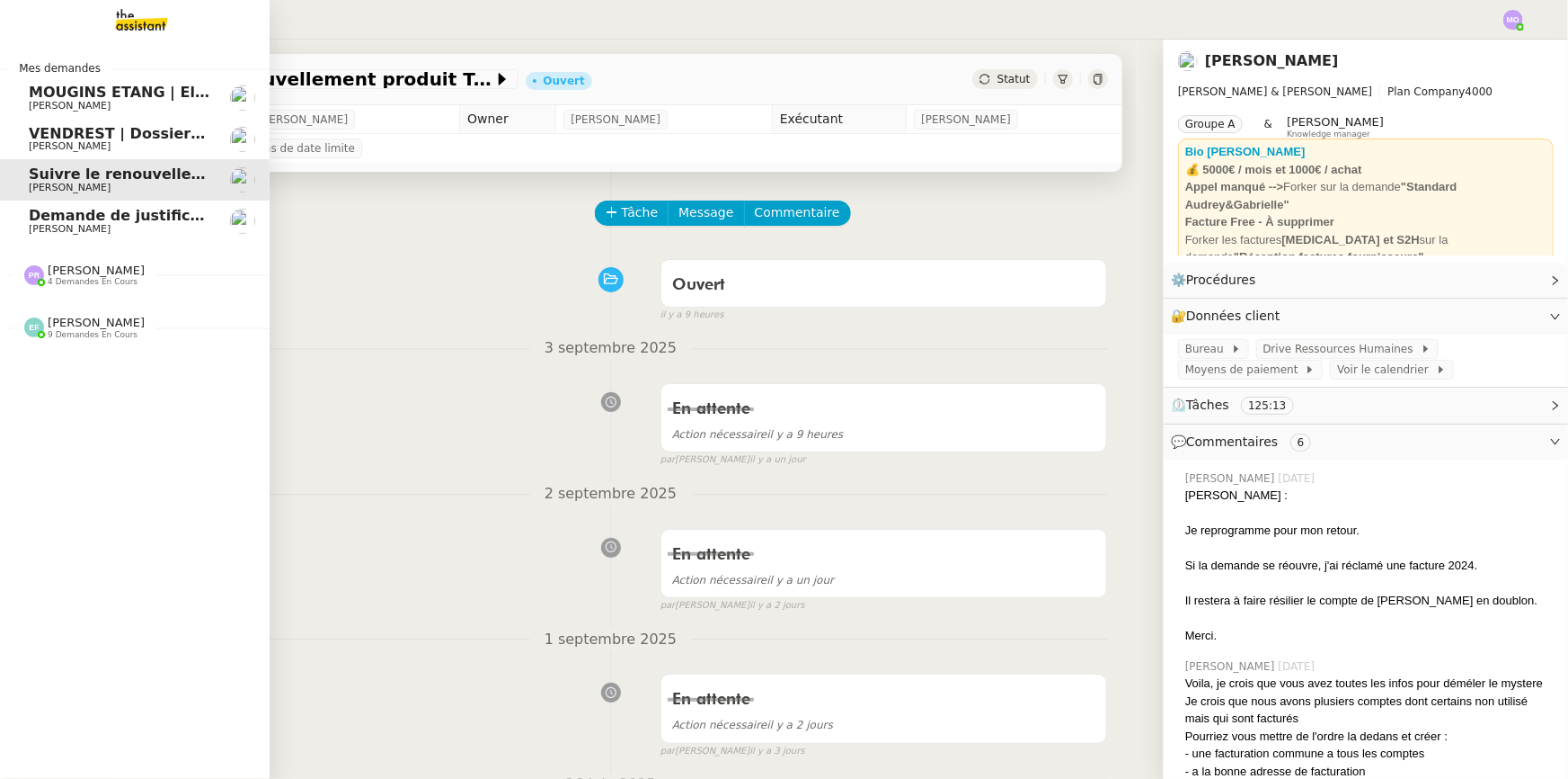
click at [109, 134] on span "VENDREST | Dossiers Drive - SCI Gabrielle" at bounding box center [198, 134] width 339 height 17
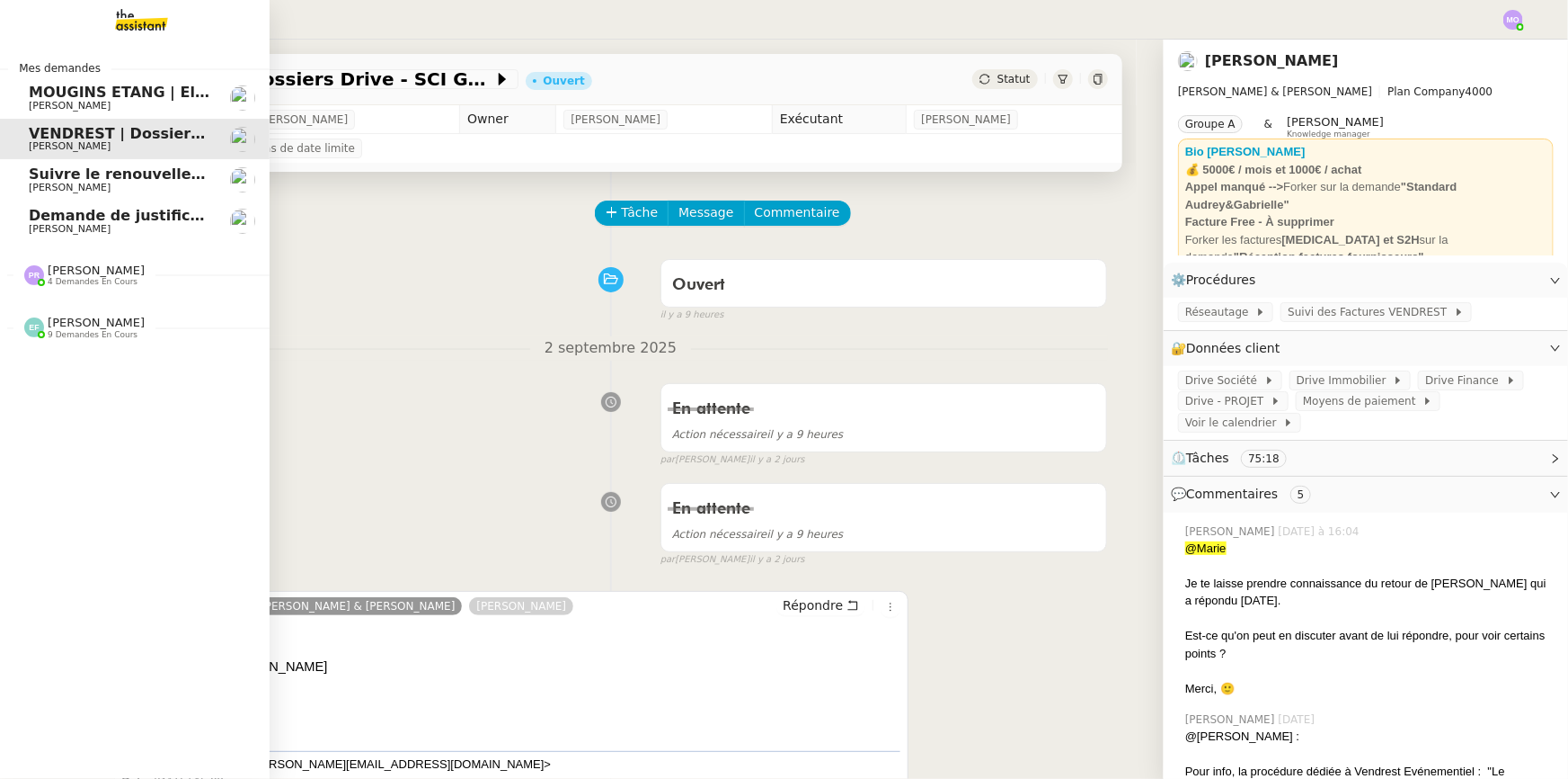
click at [140, 106] on span "[PERSON_NAME]" at bounding box center [119, 105] width 182 height 11
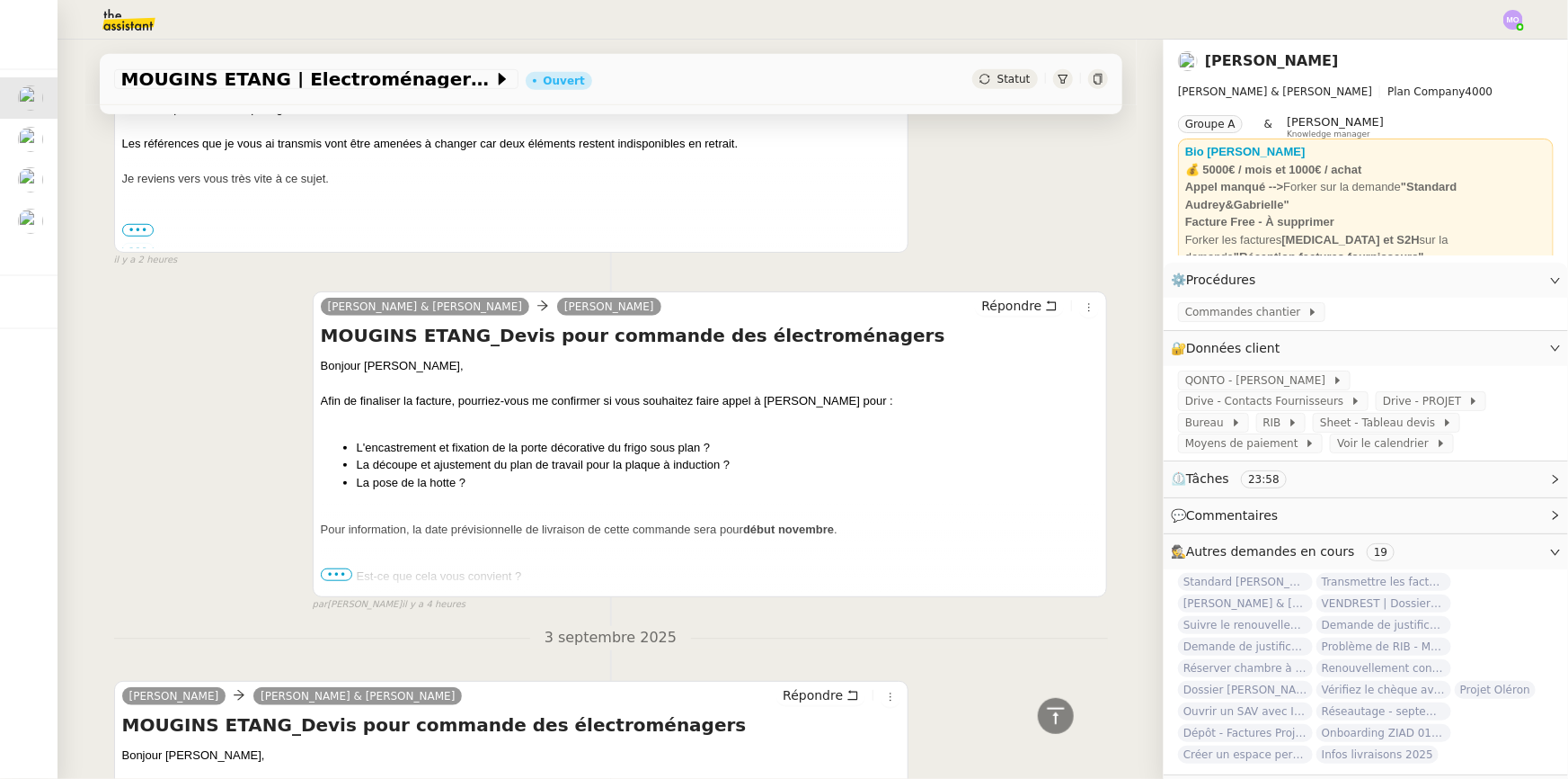
scroll to position [840, 0]
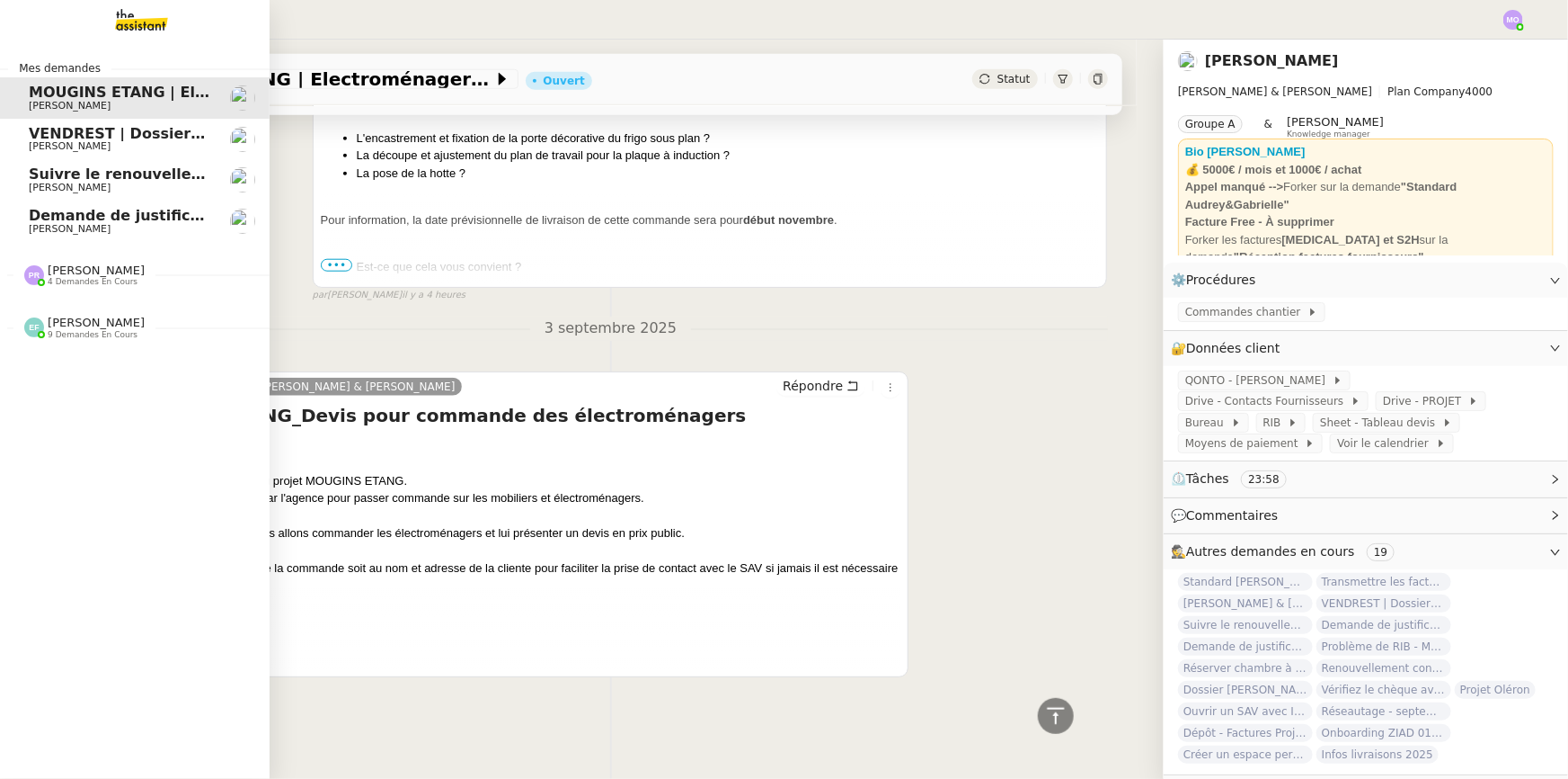
click at [72, 220] on span "Demande de justificatifs Pennylane - septembre 2025" at bounding box center [247, 215] width 436 height 17
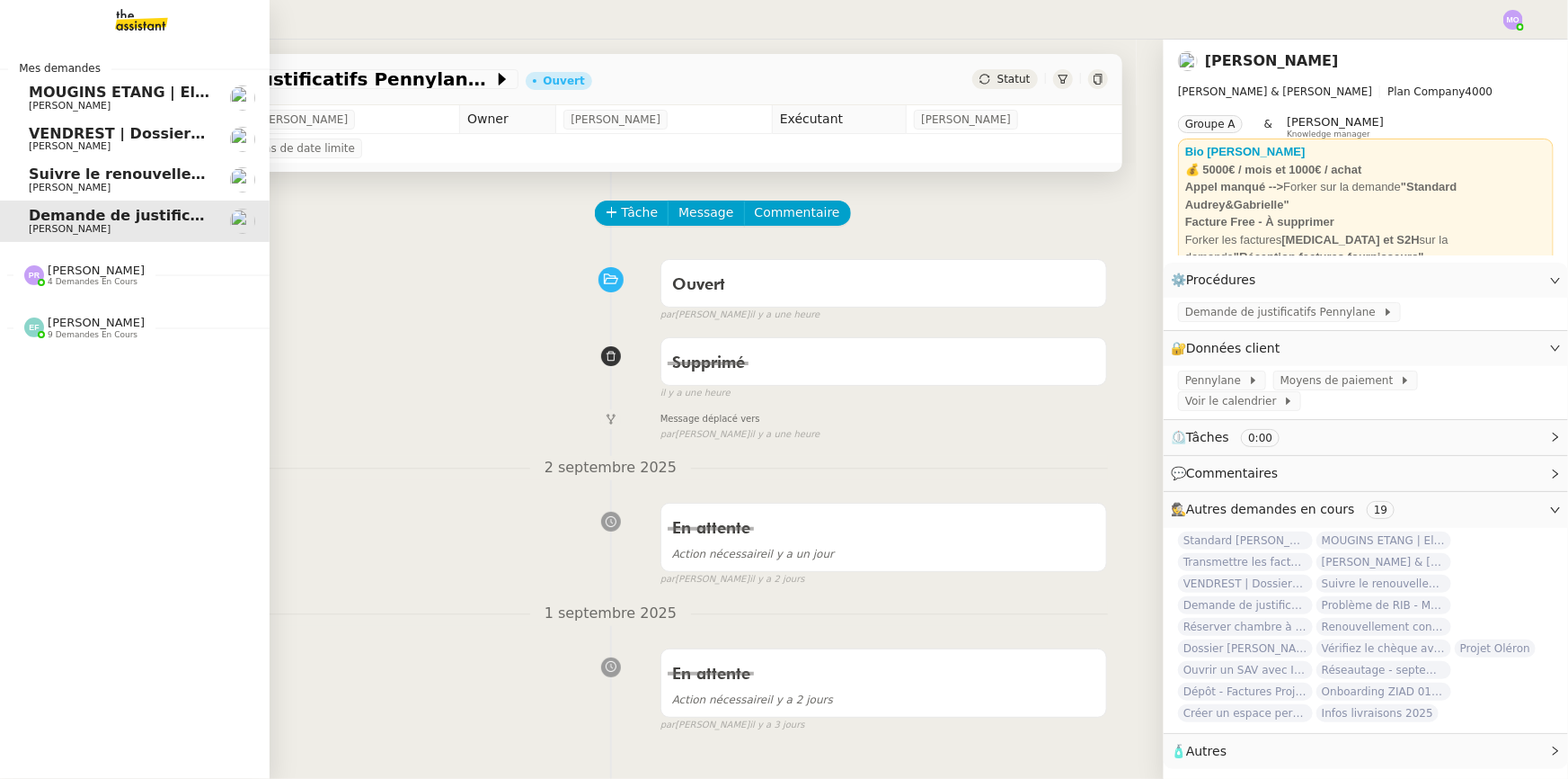
click at [107, 162] on link "Suivre le renouvellement produit Trimble [PERSON_NAME]" at bounding box center [135, 179] width 269 height 41
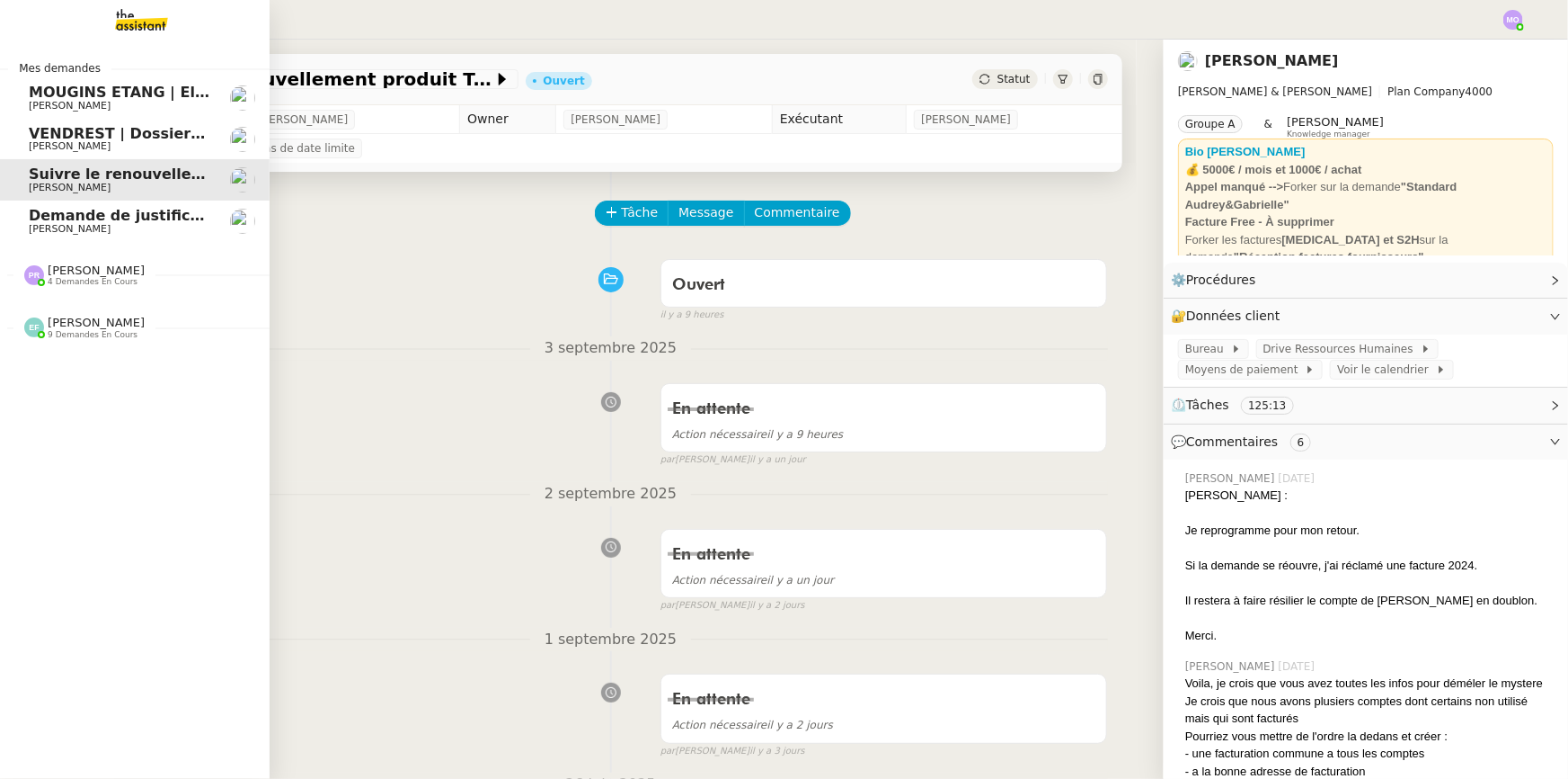
click at [134, 114] on link "MOUGINS ETANG | Electroménagers [PERSON_NAME]" at bounding box center [135, 97] width 269 height 41
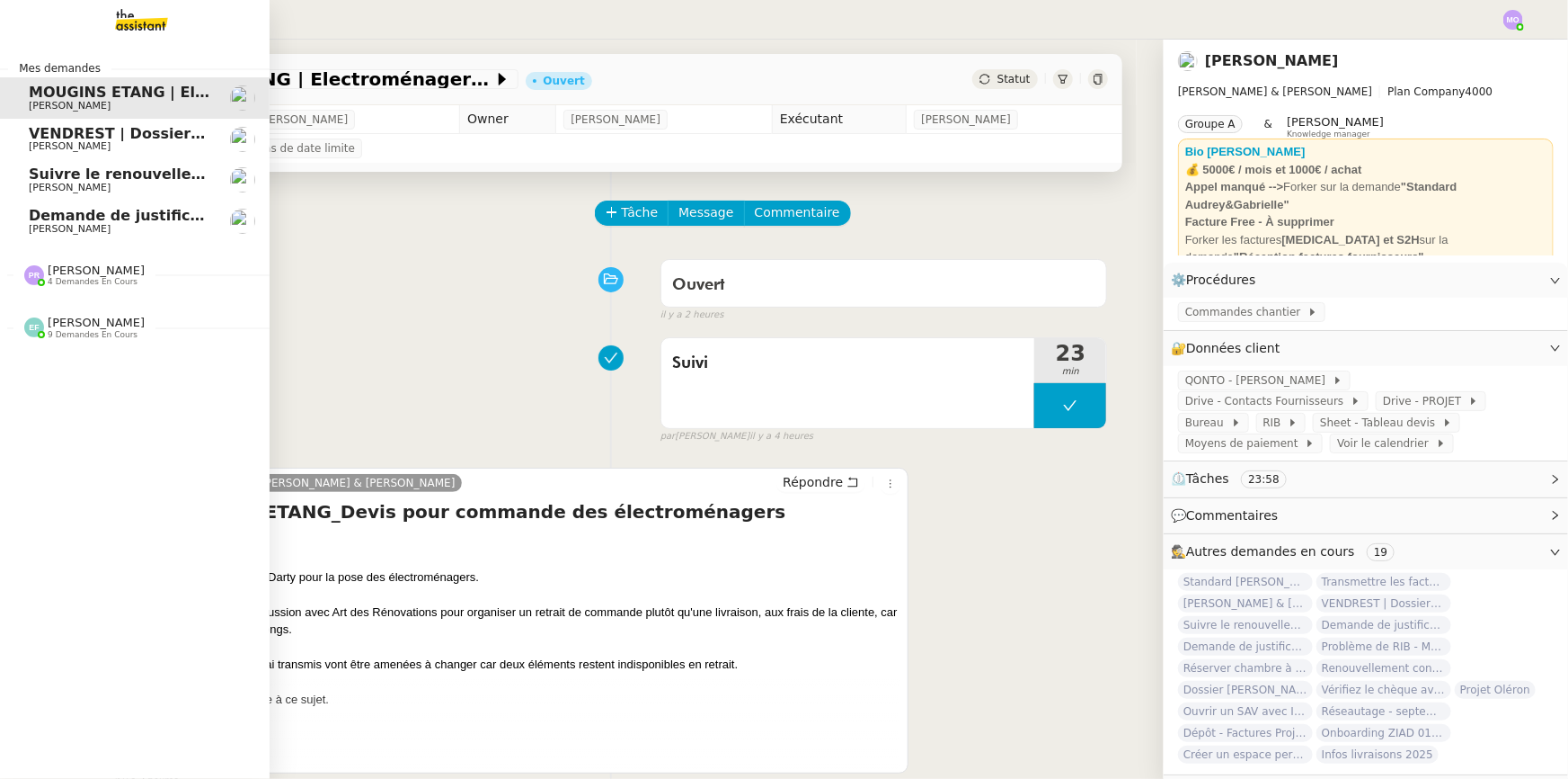
click at [115, 128] on span "VENDREST | Dossiers Drive - SCI Gabrielle" at bounding box center [198, 134] width 339 height 17
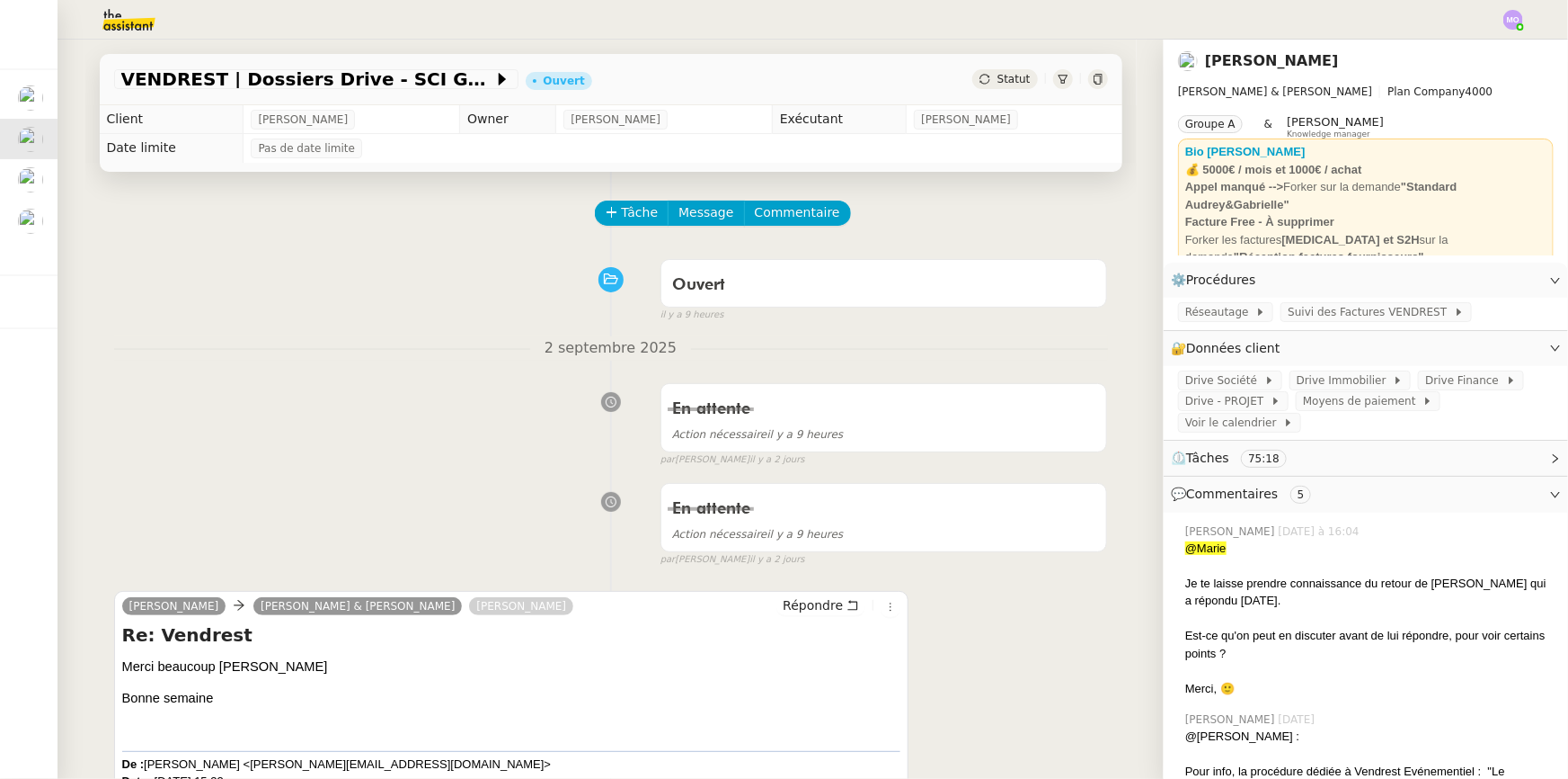
click at [354, 448] on div "En attente Action nécessaire il y a 9 heures false par [PERSON_NAME] [DATE]" at bounding box center [611, 421] width 994 height 93
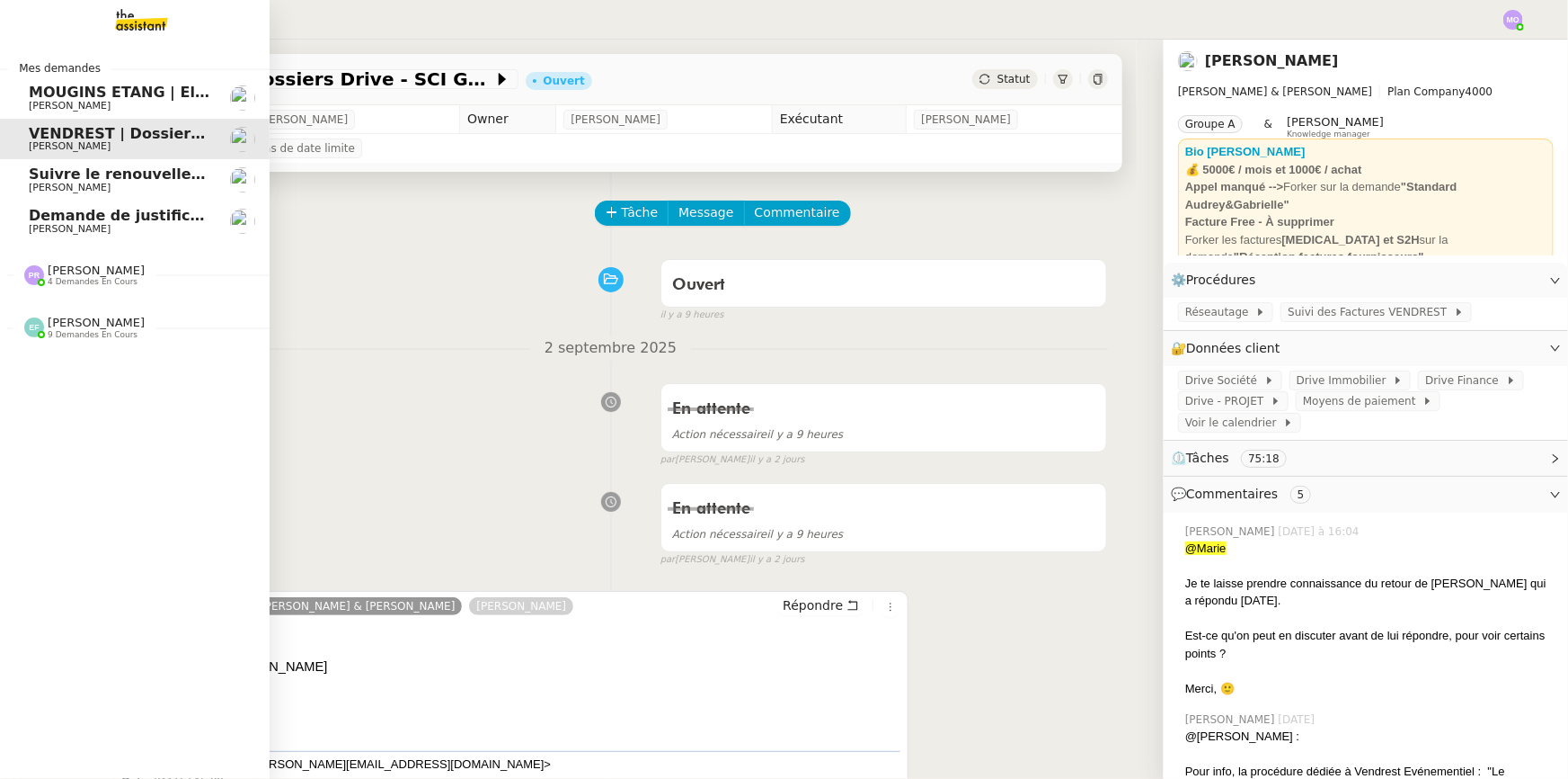
click at [77, 270] on span "[PERSON_NAME]" at bounding box center [97, 270] width 97 height 13
